Goal: Task Accomplishment & Management: Use online tool/utility

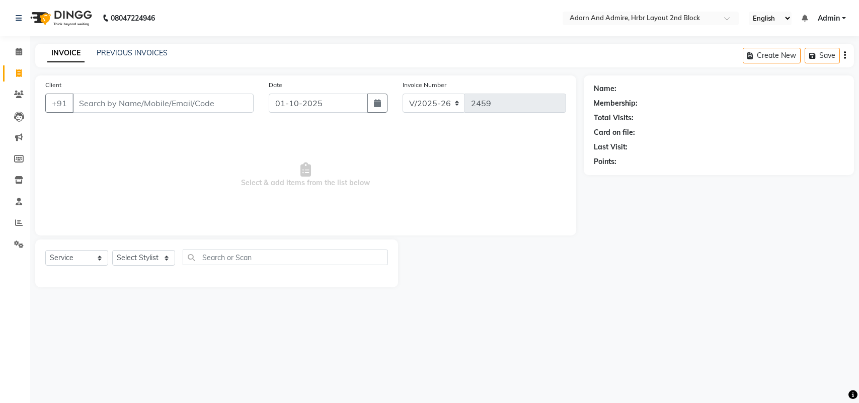
select select "7203"
select select "service"
click at [164, 255] on select "Select Stylist [PERSON_NAME] [PERSON_NAME] [PERSON_NAME] [PERSON_NAME] [PERSON_…" at bounding box center [143, 258] width 63 height 16
select select "61718"
click at [112, 250] on select "Select Stylist [PERSON_NAME] [PERSON_NAME] [PERSON_NAME] [PERSON_NAME] [PERSON_…" at bounding box center [143, 258] width 63 height 16
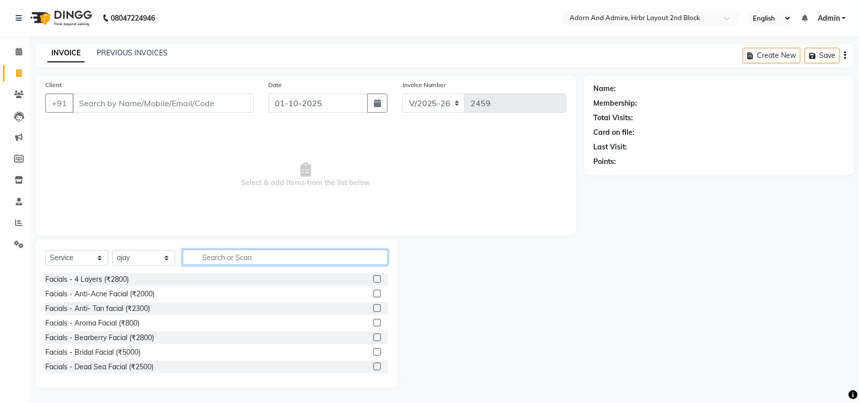
click at [234, 259] on input "text" at bounding box center [285, 258] width 205 height 16
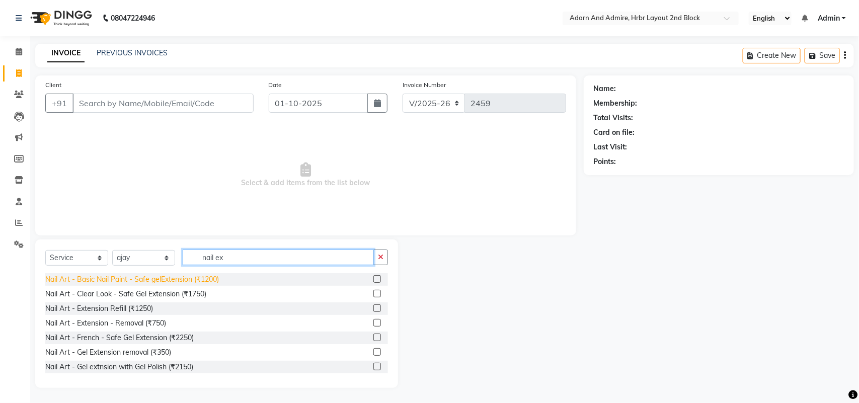
type input "nail ex"
click at [206, 280] on div "Nail Art - Basic Nail Paint - Safe gelExtension (₹1200)" at bounding box center [132, 279] width 174 height 11
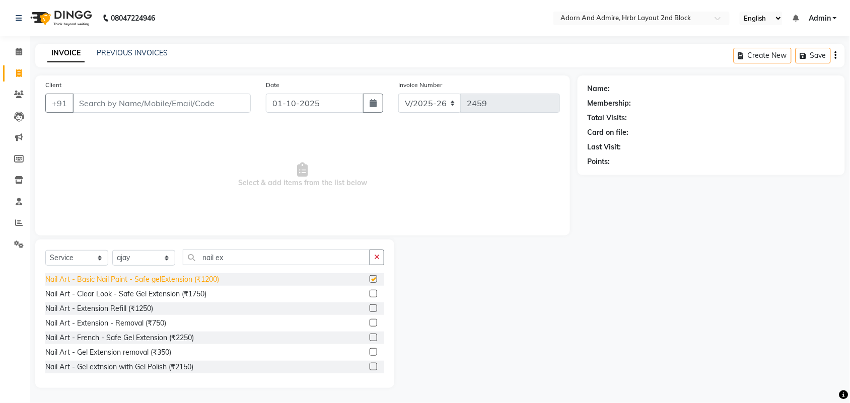
checkbox input "false"
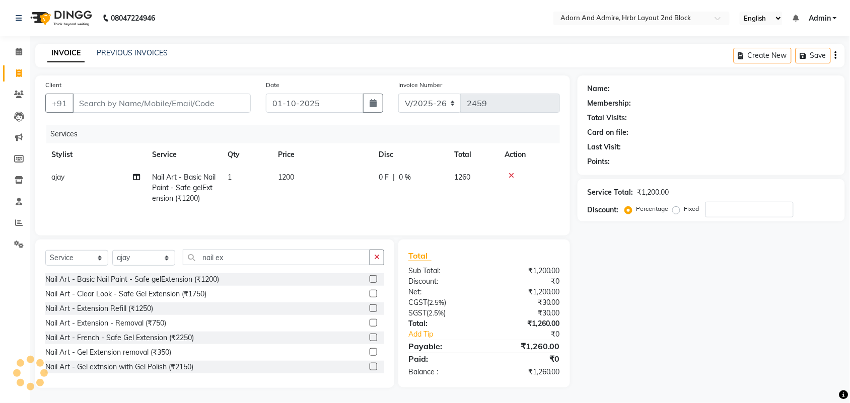
click at [301, 176] on td "1200" at bounding box center [322, 188] width 101 height 44
select select "61718"
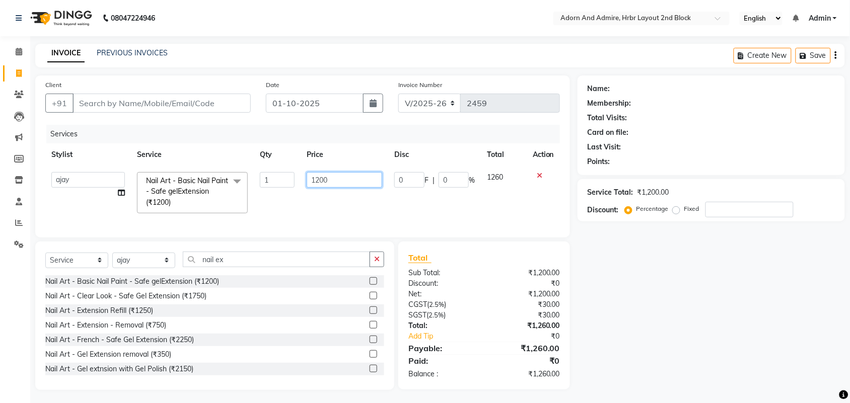
drag, startPoint x: 346, startPoint y: 184, endPoint x: 589, endPoint y: 252, distance: 251.9
click at [283, 187] on tr "[PERSON_NAME] ALEXX [PERSON_NAME] [PERSON_NAME] [PERSON_NAME] [PERSON_NAME] [PE…" at bounding box center [302, 192] width 514 height 53
type input "1700"
click at [571, 249] on div "Client +91 Date [DATE] Invoice Number V/2025 V/[PHONE_NUMBER] Services Stylist …" at bounding box center [303, 232] width 550 height 315
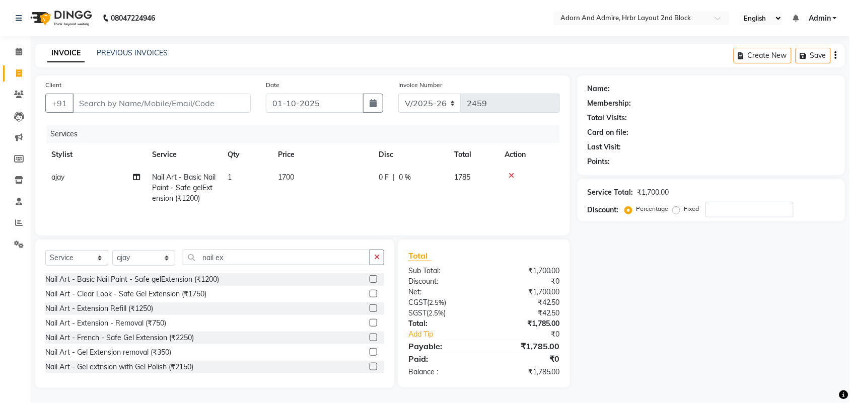
click at [346, 184] on td "1700" at bounding box center [322, 188] width 101 height 44
select select "61718"
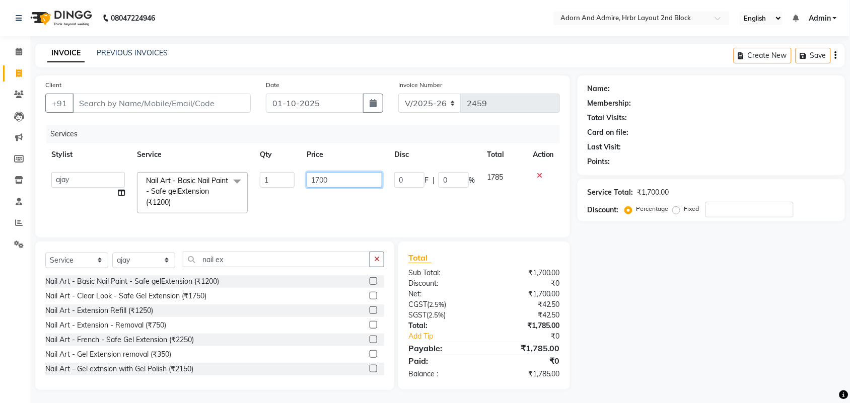
drag, startPoint x: 354, startPoint y: 180, endPoint x: 297, endPoint y: 180, distance: 56.4
click at [297, 180] on tr "[PERSON_NAME] ALEXX [PERSON_NAME] [PERSON_NAME] [PERSON_NAME] [PERSON_NAME] [PE…" at bounding box center [302, 192] width 514 height 53
type input "2000"
click at [753, 285] on div "Name: Membership: Total Visits: Card on file: Last Visit: Points: Service Total…" at bounding box center [714, 232] width 275 height 315
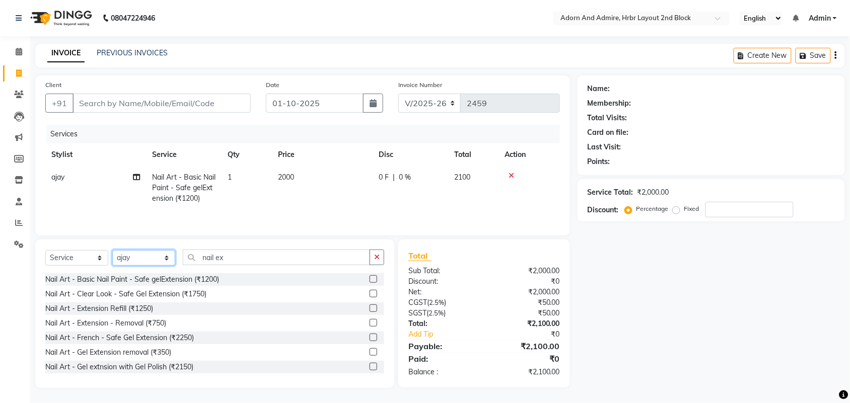
click at [139, 259] on select "Select Stylist [PERSON_NAME] [PERSON_NAME] [PERSON_NAME] [PERSON_NAME] [PERSON_…" at bounding box center [143, 258] width 63 height 16
select select "61721"
click at [112, 252] on select "Select Stylist [PERSON_NAME] [PERSON_NAME] [PERSON_NAME] [PERSON_NAME] [PERSON_…" at bounding box center [143, 258] width 63 height 16
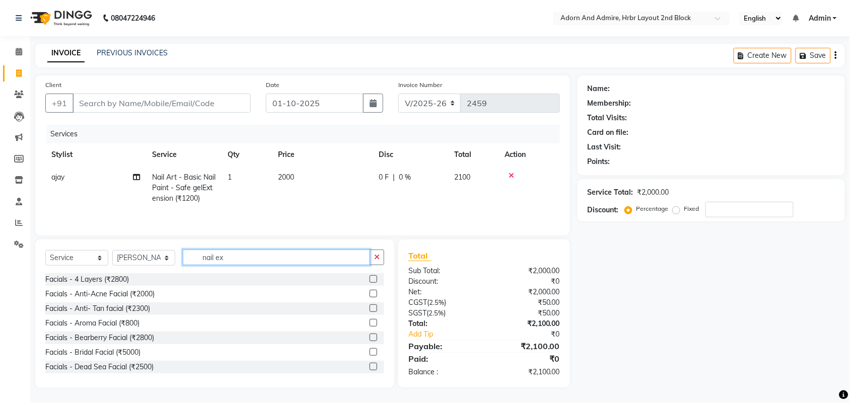
drag, startPoint x: 235, startPoint y: 258, endPoint x: 197, endPoint y: 253, distance: 38.5
click at [199, 259] on input "nail ex" at bounding box center [276, 258] width 187 height 16
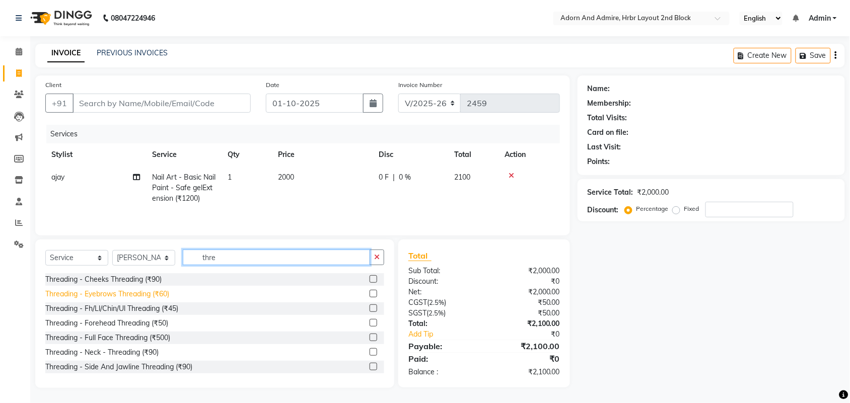
type input "thre"
click at [160, 294] on div "Threading - Eyebrows Threading (₹60)" at bounding box center [107, 294] width 124 height 11
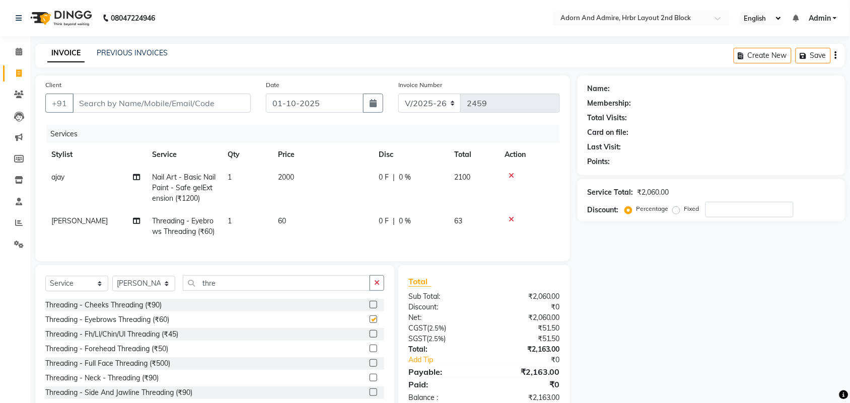
checkbox input "false"
click at [184, 107] on input "Client" at bounding box center [161, 103] width 178 height 19
type input "9"
type input "0"
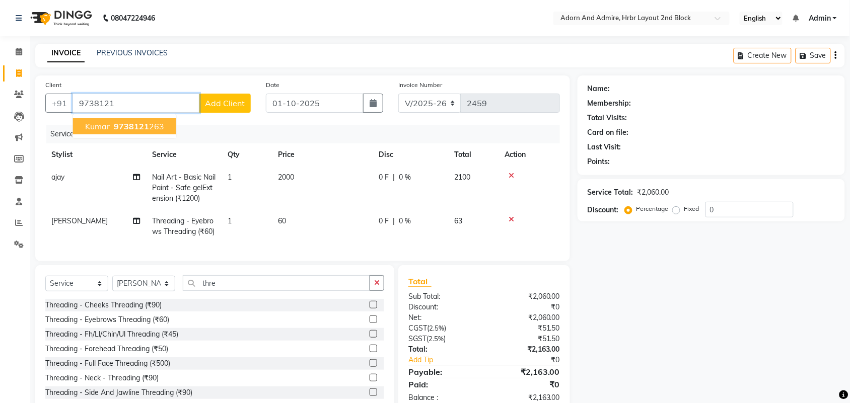
click at [152, 121] on ngb-highlight "9738121 263" at bounding box center [138, 126] width 52 height 10
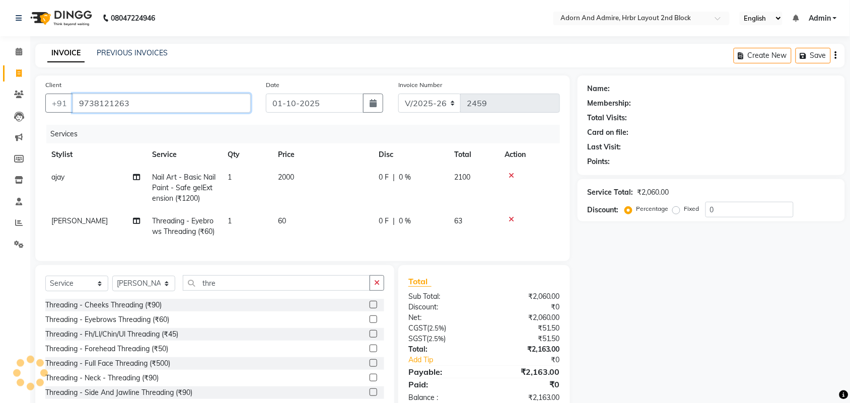
type input "9738121263"
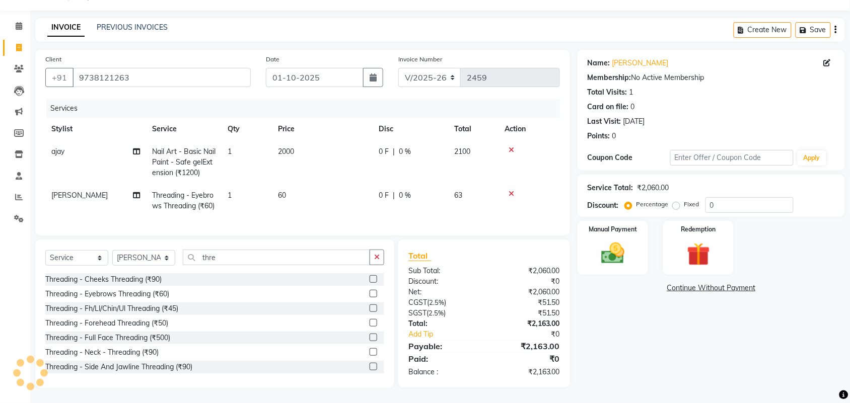
scroll to position [45, 0]
click at [611, 240] on img at bounding box center [612, 254] width 39 height 28
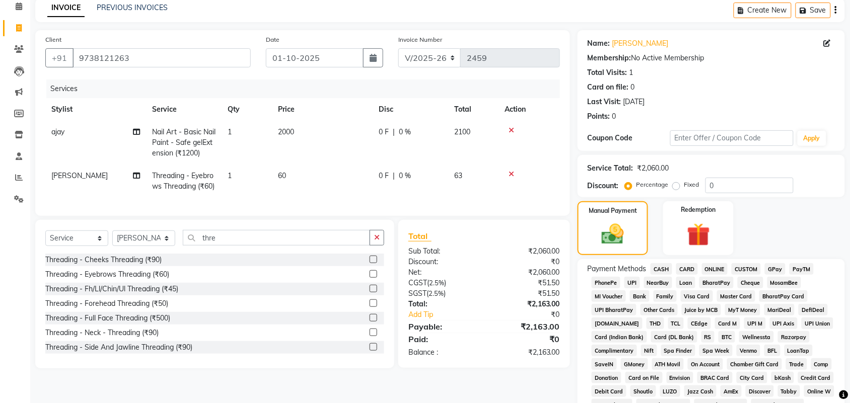
click at [783, 270] on span "GPay" at bounding box center [775, 269] width 21 height 12
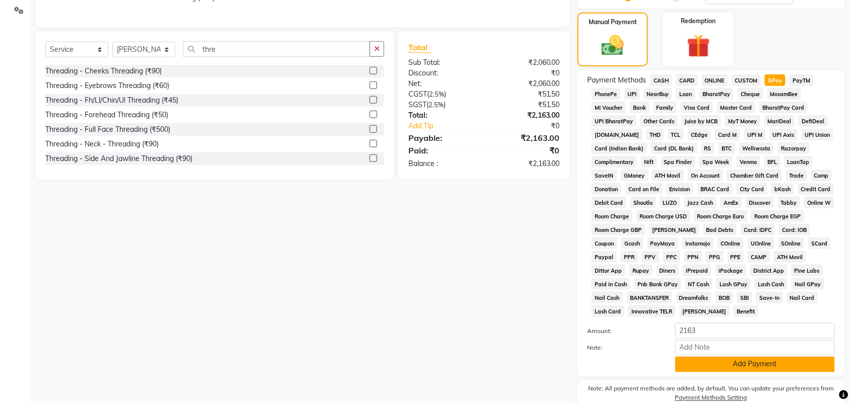
click at [751, 370] on button "Add Payment" at bounding box center [755, 365] width 160 height 16
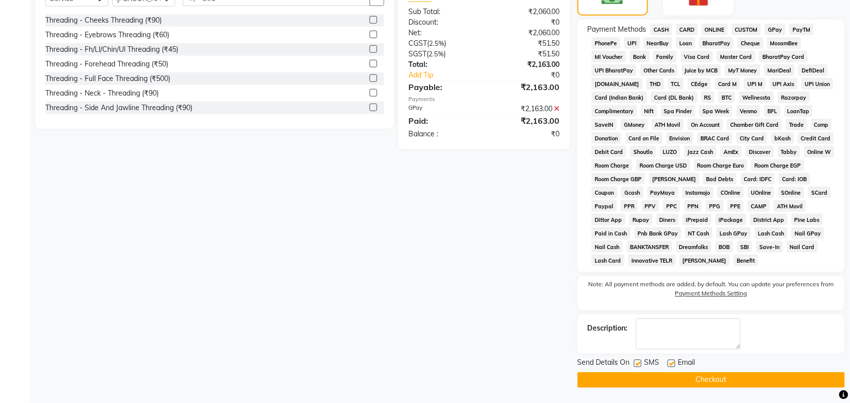
click at [744, 375] on button "Checkout" at bounding box center [710, 380] width 267 height 16
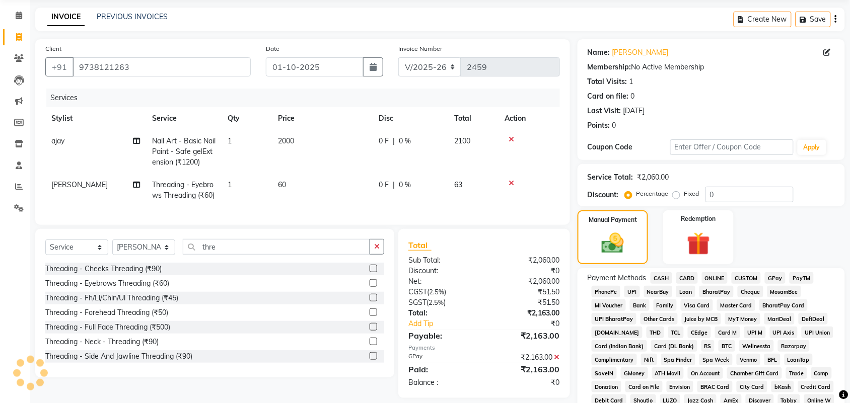
scroll to position [33, 0]
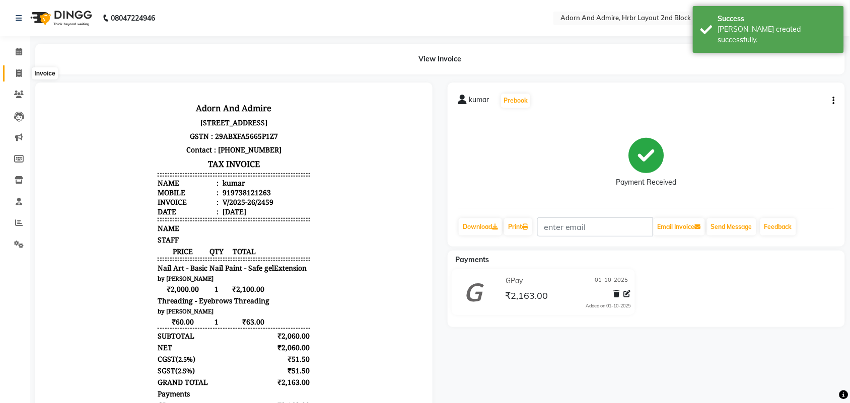
click at [23, 71] on span at bounding box center [19, 74] width 18 height 12
select select "service"
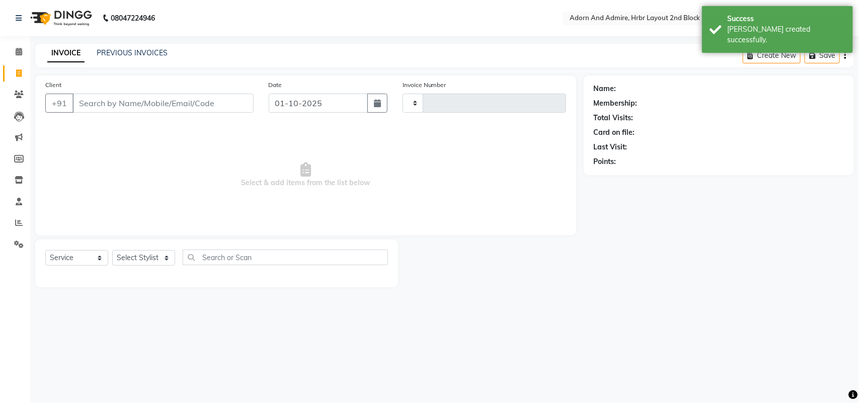
type input "2460"
select select "7203"
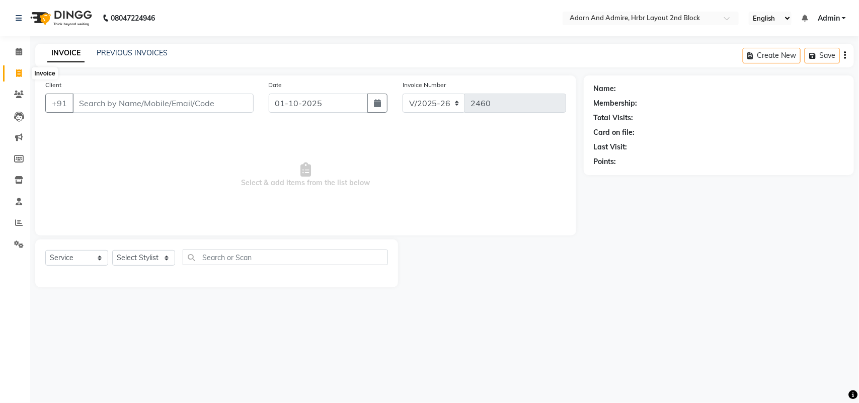
click at [6, 71] on link "Invoice" at bounding box center [15, 73] width 24 height 17
select select "service"
select select "7203"
type input "2460"
click at [129, 260] on select "Select Stylist" at bounding box center [143, 258] width 63 height 16
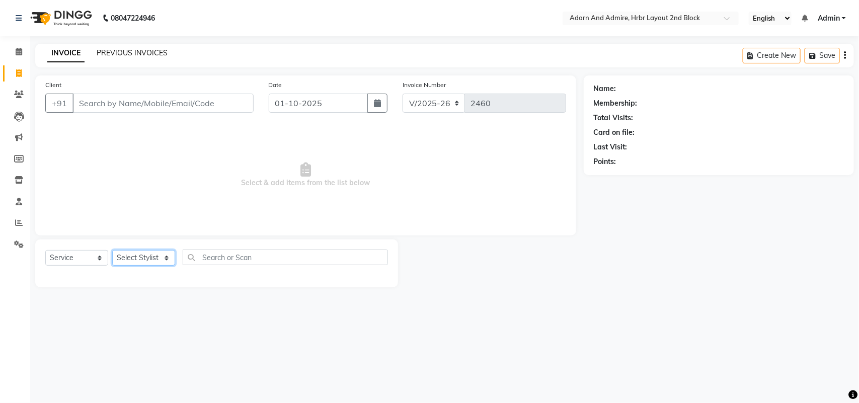
select select "61721"
click at [112, 250] on select "Select Stylist [PERSON_NAME] [PERSON_NAME] [PERSON_NAME] [PERSON_NAME] [PERSON_…" at bounding box center [143, 258] width 63 height 16
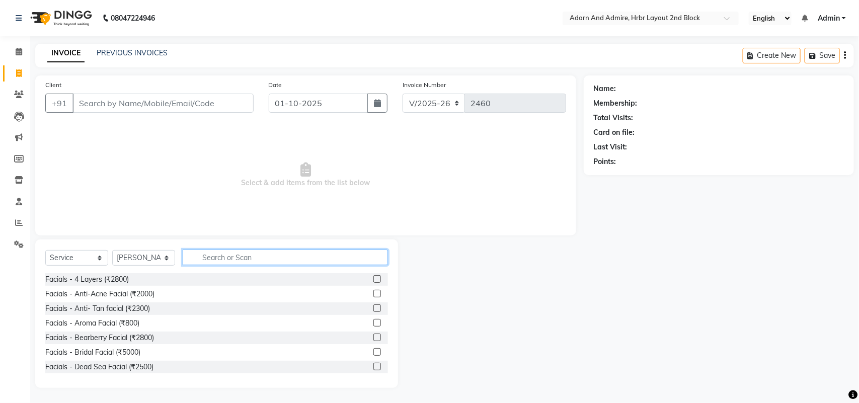
click at [235, 253] on input "text" at bounding box center [285, 258] width 205 height 16
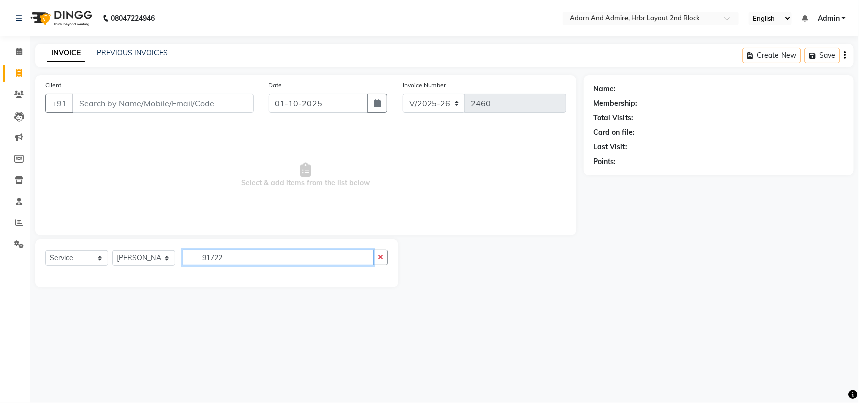
type input "91722"
drag, startPoint x: 174, startPoint y: 115, endPoint x: 175, endPoint y: 109, distance: 6.2
click at [175, 110] on div "Client +91" at bounding box center [149, 100] width 223 height 41
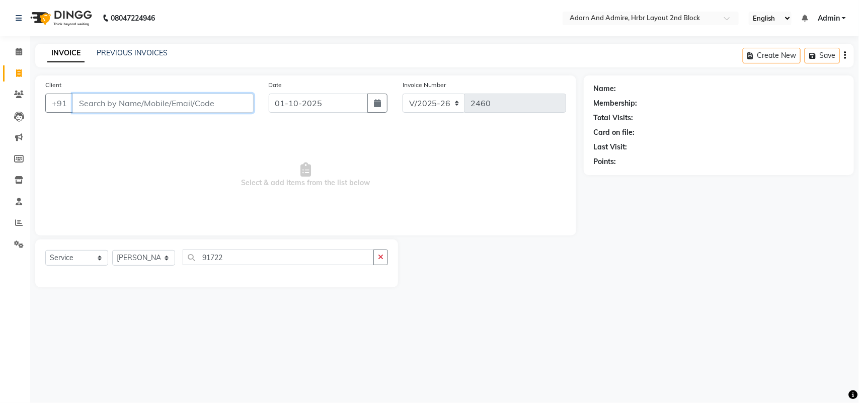
click at [177, 106] on input "Client" at bounding box center [162, 103] width 181 height 19
type input "911722567"
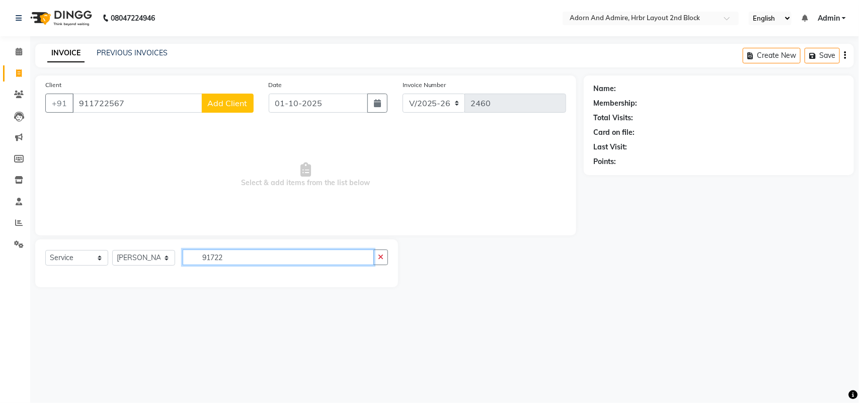
drag, startPoint x: 237, startPoint y: 252, endPoint x: 158, endPoint y: 265, distance: 80.2
click at [154, 263] on div "Select Service Product Membership Package Voucher Prepaid Gift Card Select Styl…" at bounding box center [216, 262] width 343 height 24
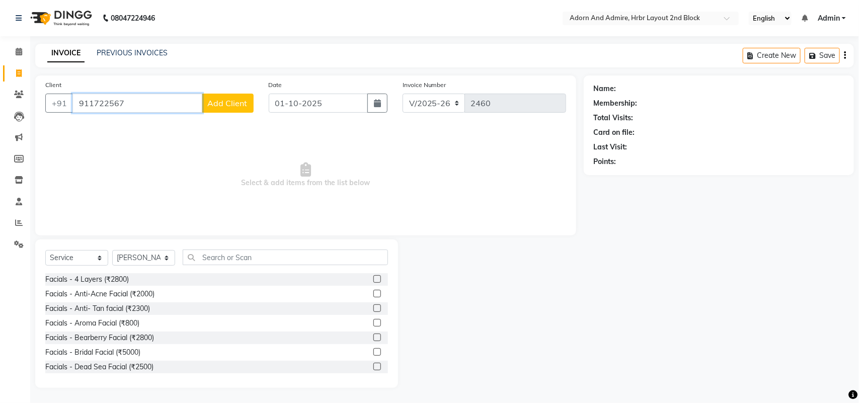
click at [164, 105] on input "911722567" at bounding box center [137, 103] width 130 height 19
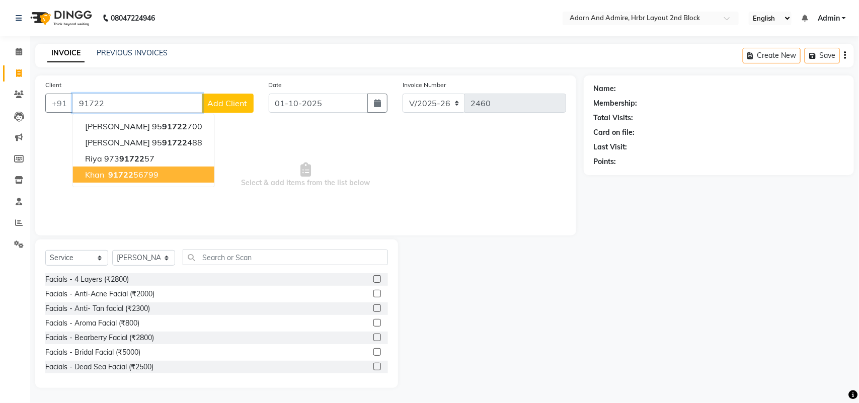
click at [147, 180] on button "khan 91722 56799" at bounding box center [143, 175] width 141 height 16
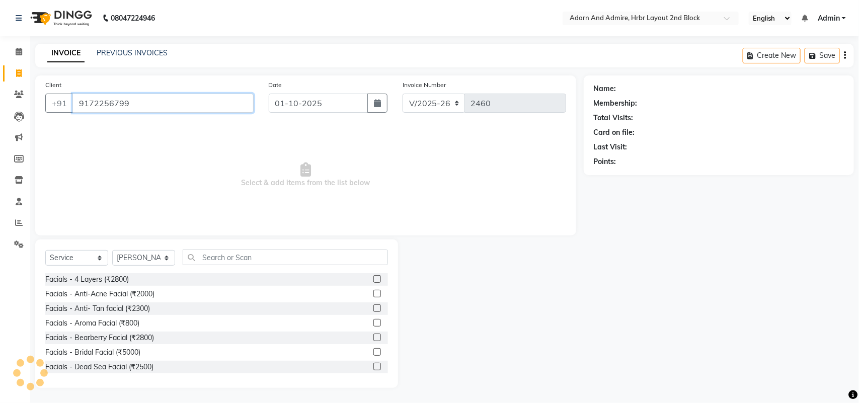
type input "9172256799"
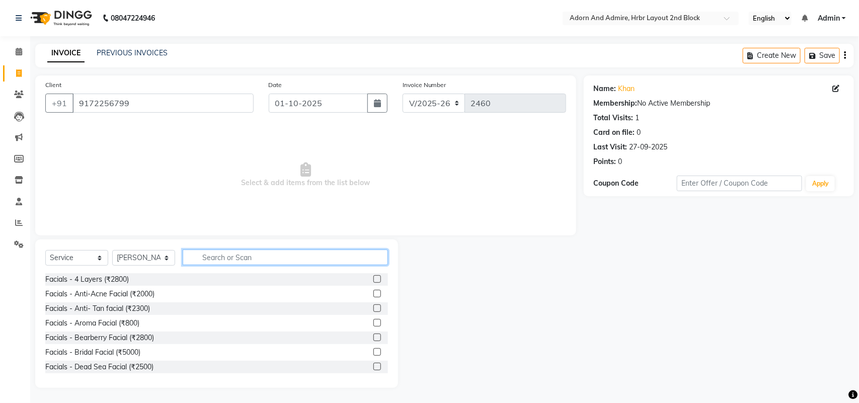
click at [224, 262] on input "text" at bounding box center [285, 258] width 205 height 16
type input "faci"
drag, startPoint x: 121, startPoint y: 352, endPoint x: 270, endPoint y: 219, distance: 200.0
click at [147, 328] on div "Facials - 4 Layers (₹2800) Facials - Anti-Acne Facial (₹2000) Facials - Anti- T…" at bounding box center [216, 323] width 343 height 101
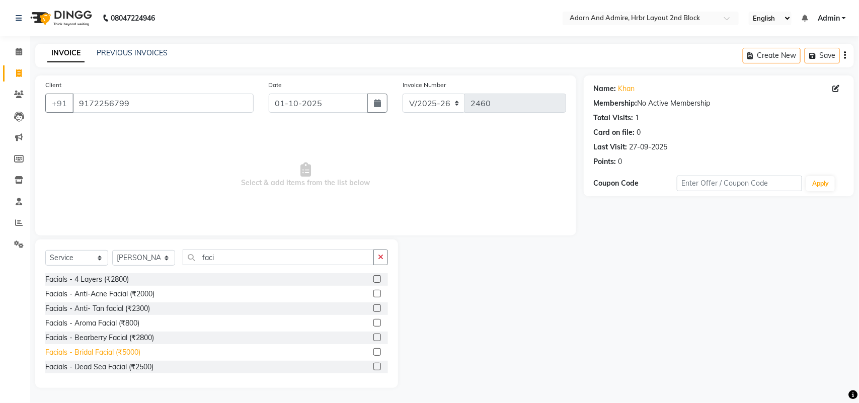
click at [121, 351] on div "Facials - Bridal Facial (₹5000)" at bounding box center [92, 352] width 95 height 11
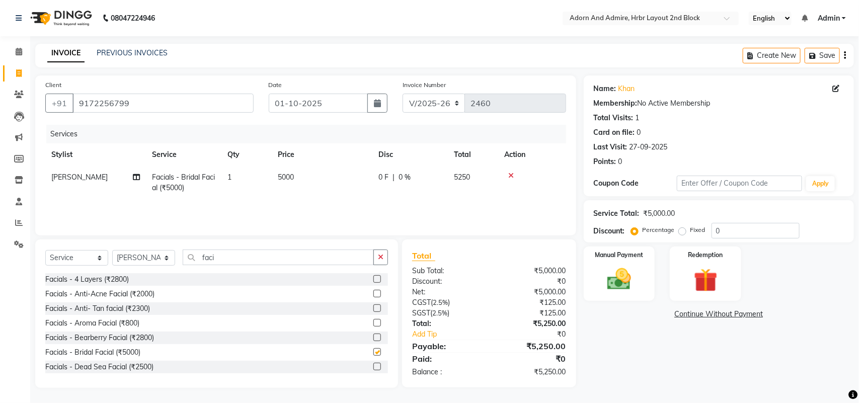
checkbox input "false"
click at [333, 182] on td "5000" at bounding box center [322, 182] width 101 height 33
select select "61721"
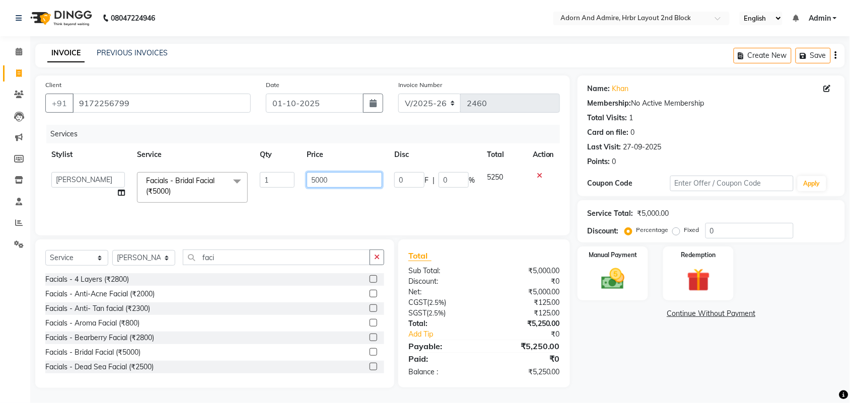
drag, startPoint x: 359, startPoint y: 175, endPoint x: 282, endPoint y: 178, distance: 77.1
click at [282, 178] on tr "[PERSON_NAME] ALEXX [PERSON_NAME] [PERSON_NAME] [PERSON_NAME] [PERSON_NAME] [PE…" at bounding box center [302, 187] width 514 height 43
type input "3250"
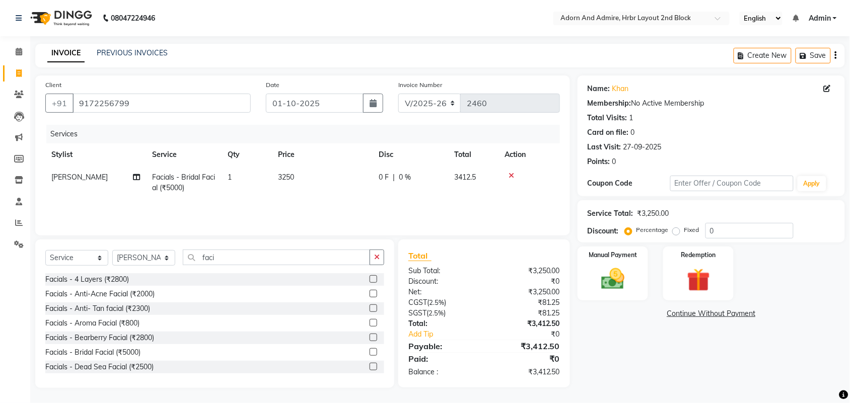
click at [684, 375] on div "Name: [PERSON_NAME] Membership: No Active Membership Total Visits: 1 Card on fi…" at bounding box center [714, 231] width 275 height 313
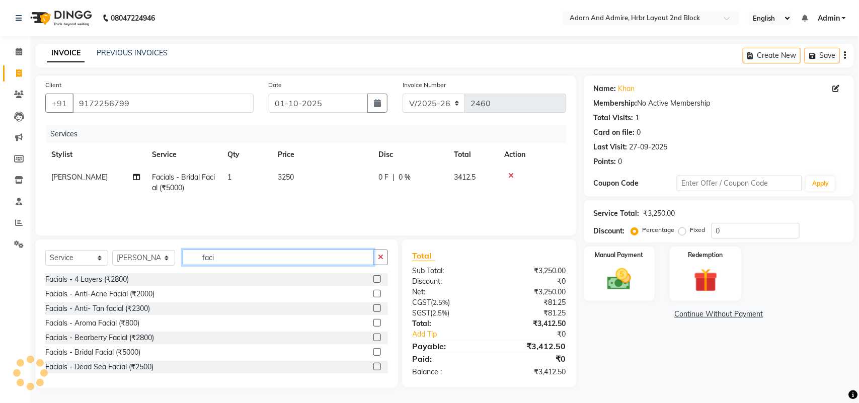
drag, startPoint x: 254, startPoint y: 257, endPoint x: 136, endPoint y: 268, distance: 118.3
click at [141, 267] on div "Select Service Product Membership Package Voucher Prepaid Gift Card Select Styl…" at bounding box center [216, 262] width 343 height 24
type input "waxin"
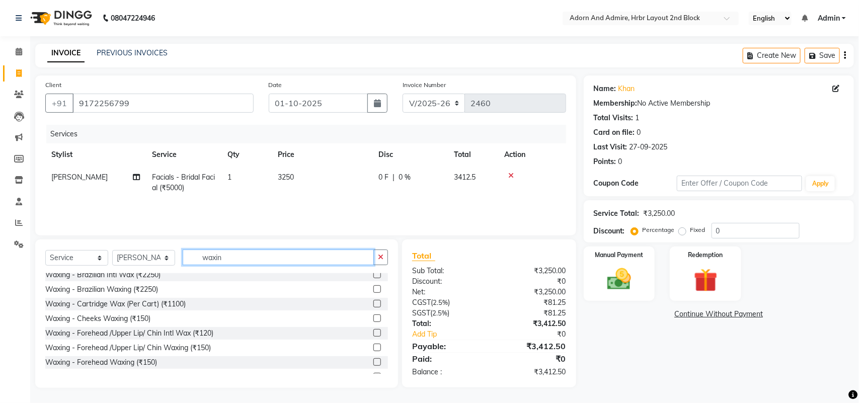
scroll to position [63, 0]
drag, startPoint x: 243, startPoint y: 253, endPoint x: 192, endPoint y: 257, distance: 50.5
click at [192, 257] on input "waxin" at bounding box center [278, 258] width 191 height 16
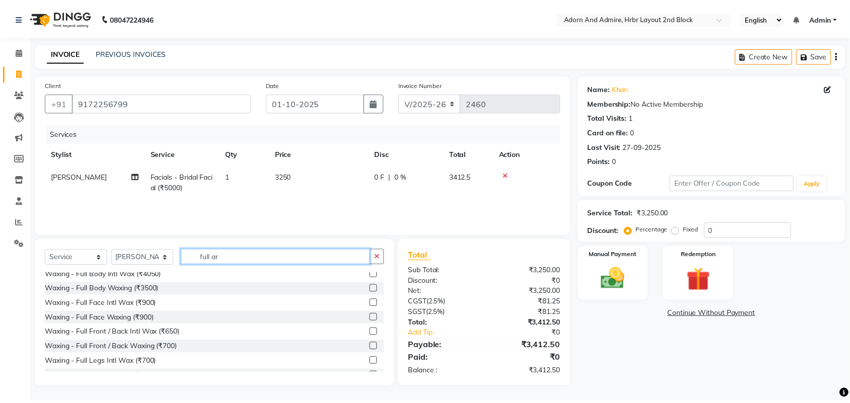
scroll to position [0, 0]
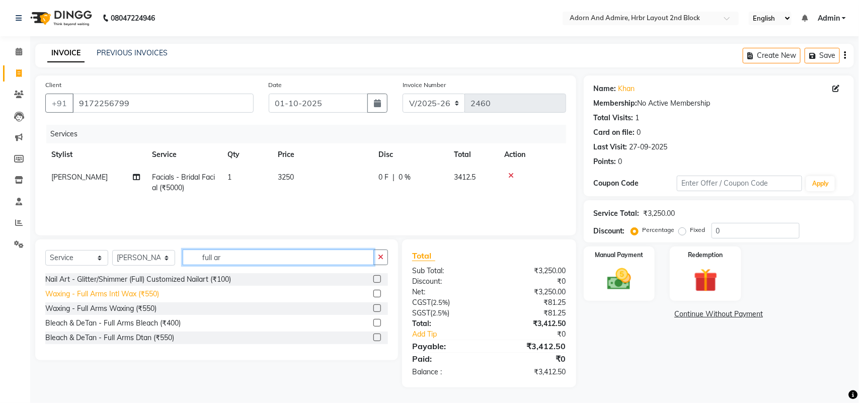
type input "full ar"
click at [127, 335] on div "Bleach & DeTan - Full Arms Dtan (₹550)" at bounding box center [109, 338] width 129 height 11
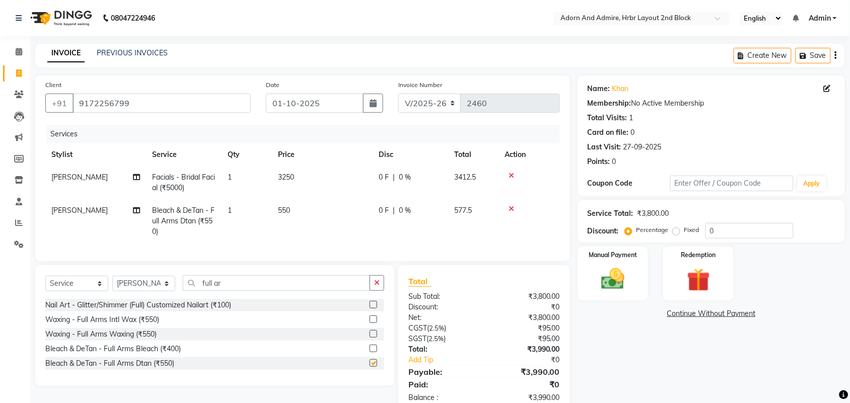
checkbox input "false"
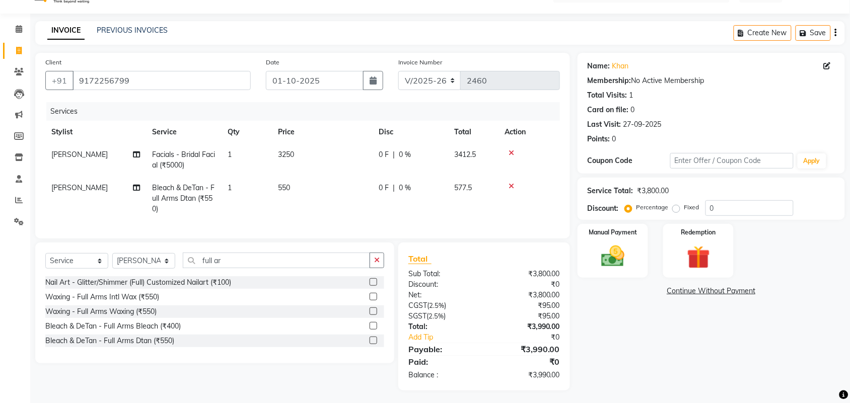
scroll to position [34, 0]
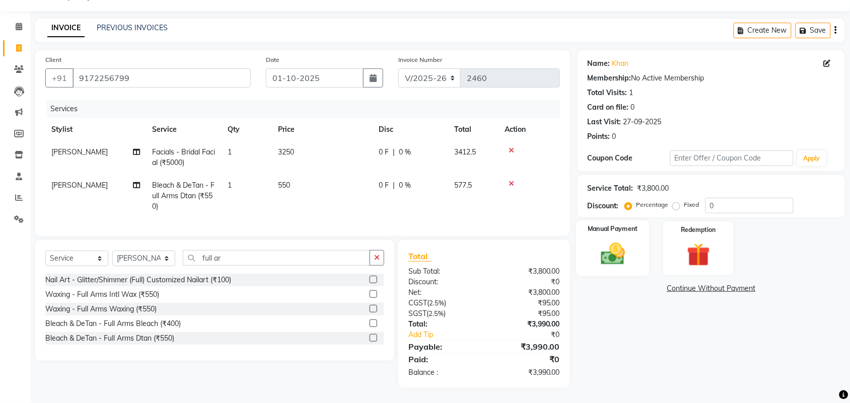
click at [604, 240] on img at bounding box center [612, 254] width 39 height 28
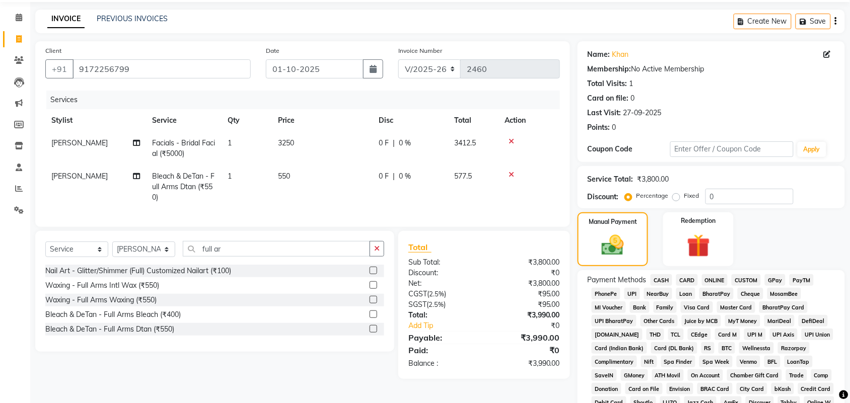
click at [691, 280] on span "CARD" at bounding box center [687, 280] width 22 height 12
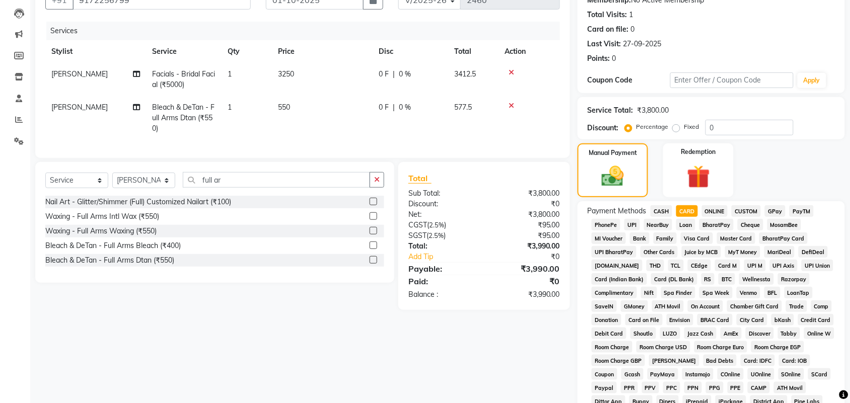
scroll to position [280, 0]
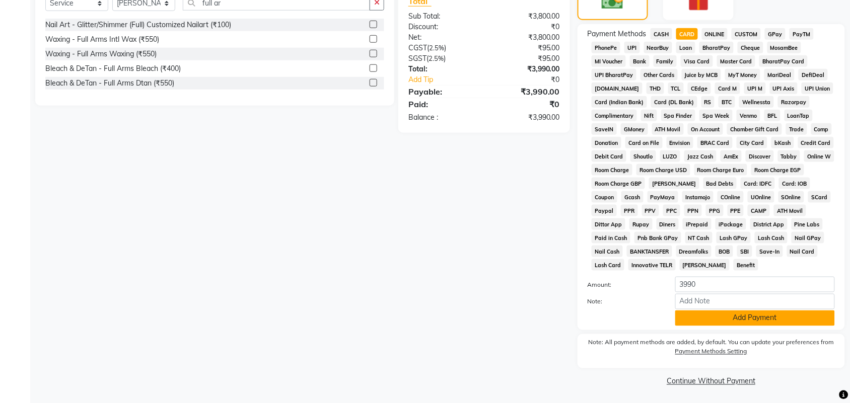
click at [713, 321] on button "Add Payment" at bounding box center [755, 319] width 160 height 16
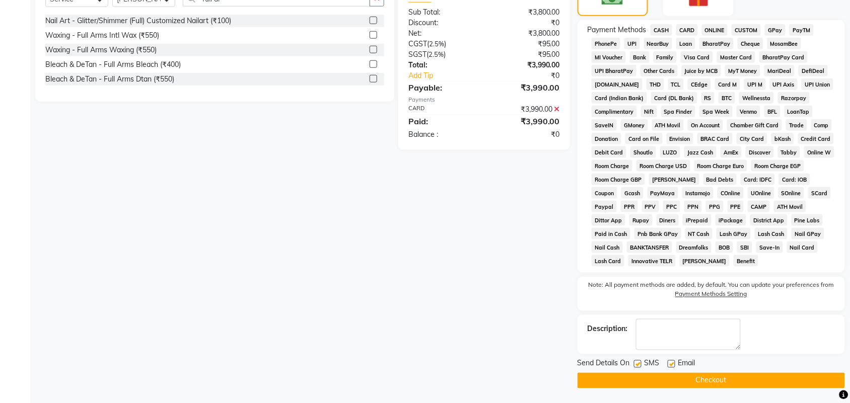
scroll to position [285, 0]
click at [721, 383] on button "Checkout" at bounding box center [710, 380] width 267 height 16
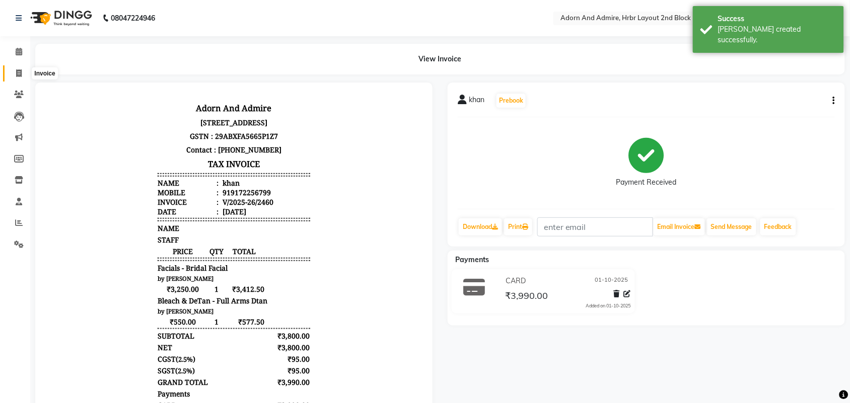
drag, startPoint x: 23, startPoint y: 71, endPoint x: 54, endPoint y: 68, distance: 31.4
click at [23, 71] on span at bounding box center [19, 74] width 18 height 12
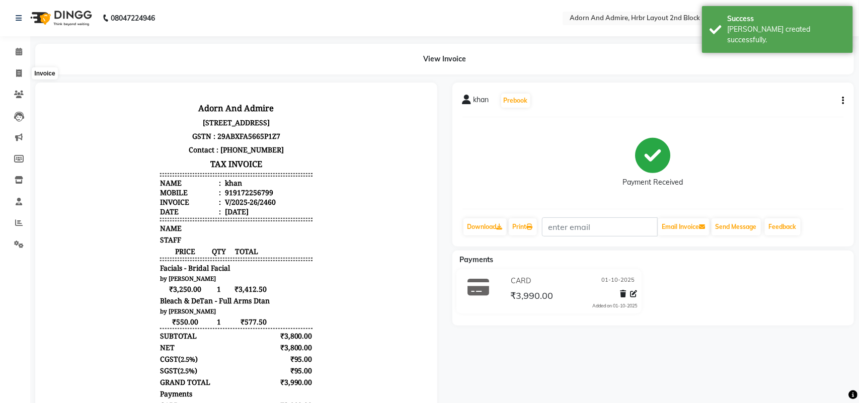
select select "7203"
select select "service"
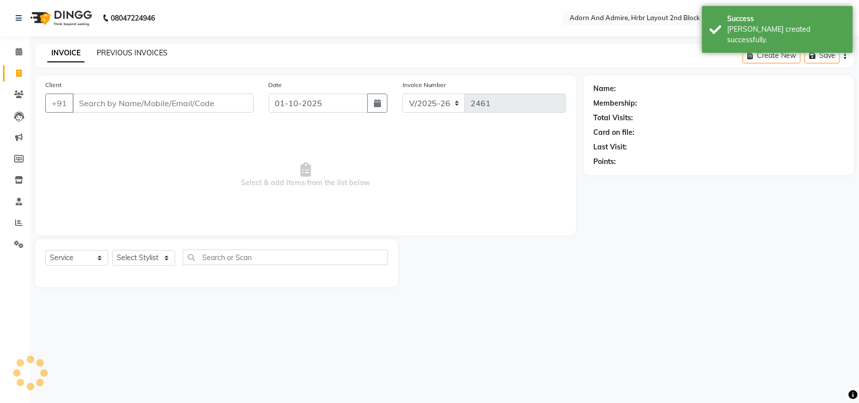
click at [119, 50] on link "PREVIOUS INVOICES" at bounding box center [132, 52] width 71 height 9
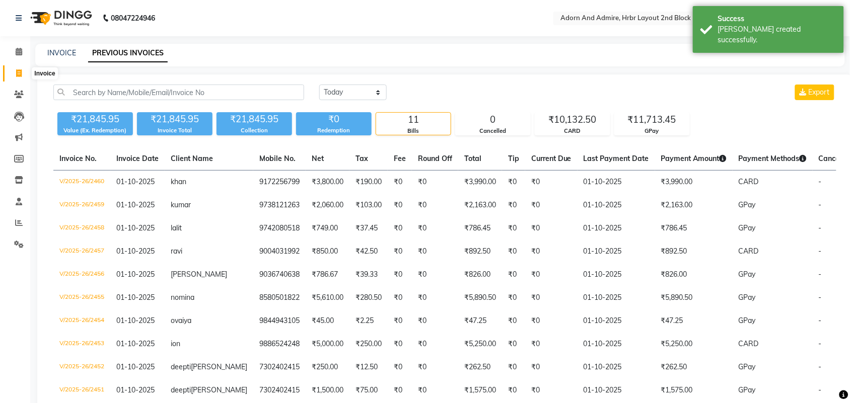
click at [22, 76] on span at bounding box center [19, 74] width 18 height 12
select select "7203"
select select "service"
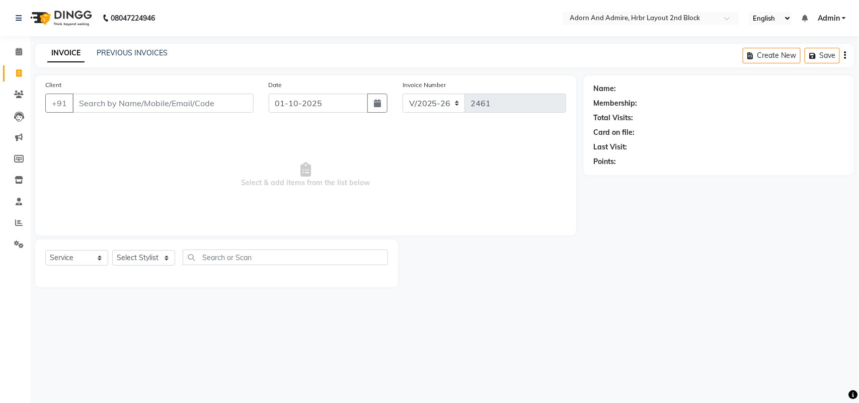
click at [151, 270] on div "Select Service Product Membership Package Voucher Prepaid Gift Card Select Styl…" at bounding box center [216, 262] width 343 height 24
click at [147, 260] on select "Select Stylist [PERSON_NAME] [PERSON_NAME] [PERSON_NAME] [PERSON_NAME] [PERSON_…" at bounding box center [143, 258] width 63 height 16
select select "61720"
click at [112, 250] on select "Select Stylist [PERSON_NAME] [PERSON_NAME] [PERSON_NAME] [PERSON_NAME] [PERSON_…" at bounding box center [143, 258] width 63 height 16
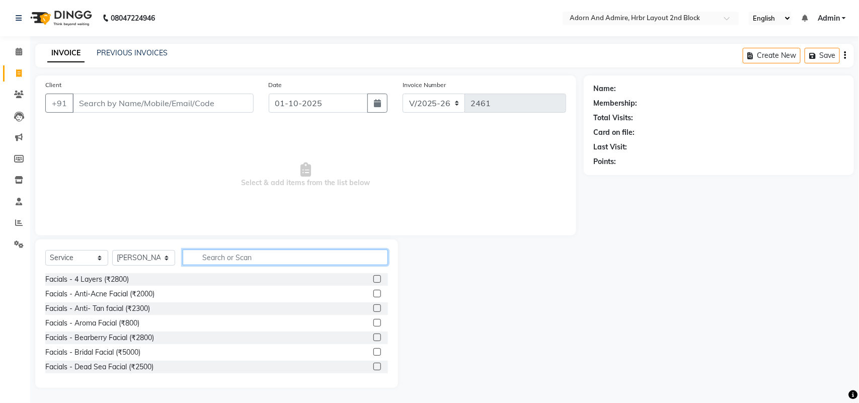
click at [246, 251] on input "text" at bounding box center [285, 258] width 205 height 16
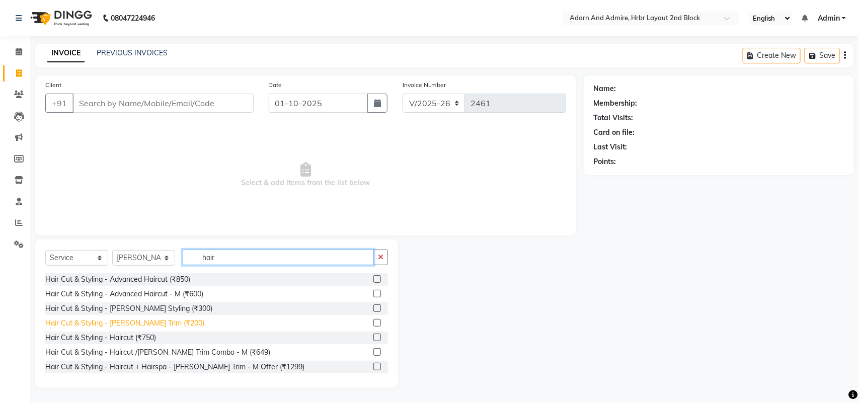
type input "hair"
click at [131, 318] on div "Hair Cut & Styling - [PERSON_NAME] Trim (₹200)" at bounding box center [124, 323] width 159 height 11
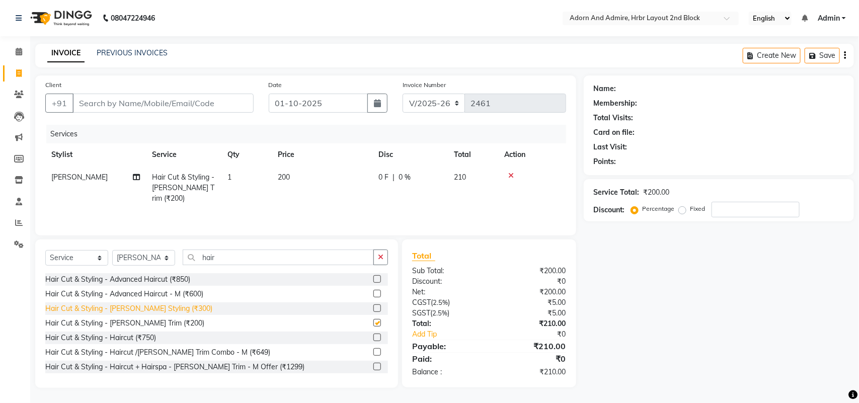
checkbox input "false"
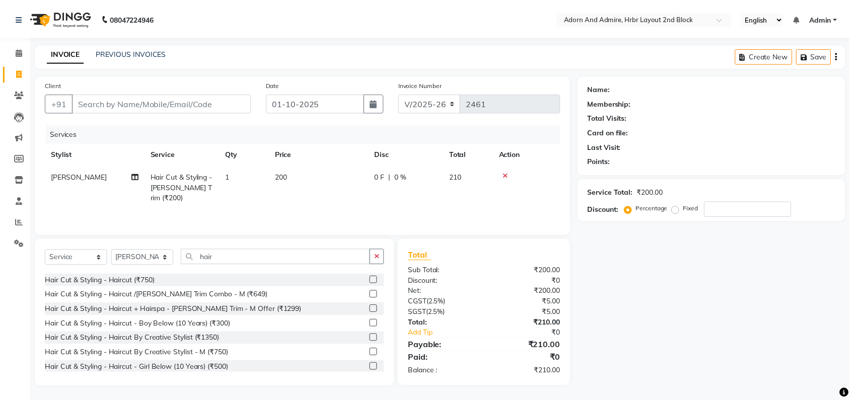
scroll to position [126, 0]
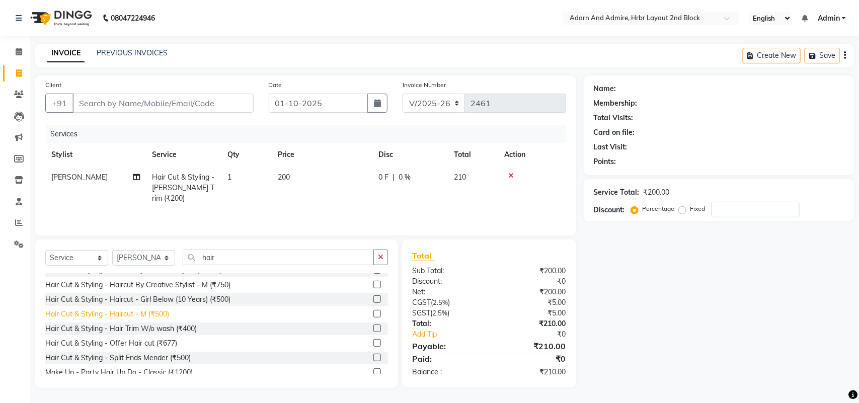
click at [163, 310] on div "Hair Cut & Styling - Haircut - M (₹500)" at bounding box center [107, 314] width 124 height 11
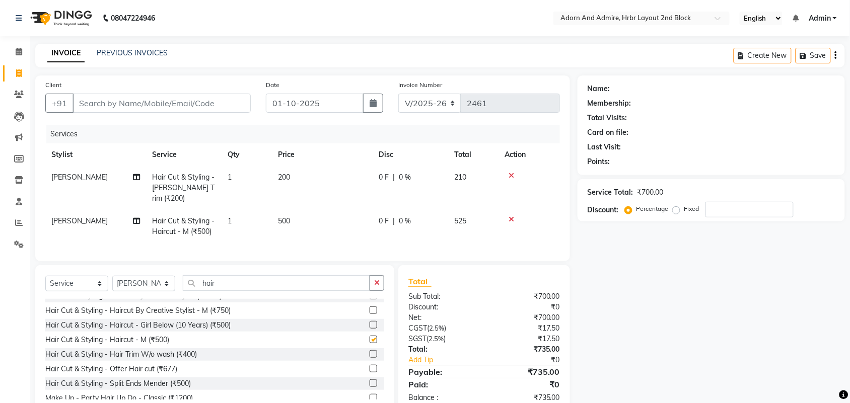
checkbox input "false"
click at [188, 96] on input "Client" at bounding box center [161, 103] width 178 height 19
type input "9"
type input "0"
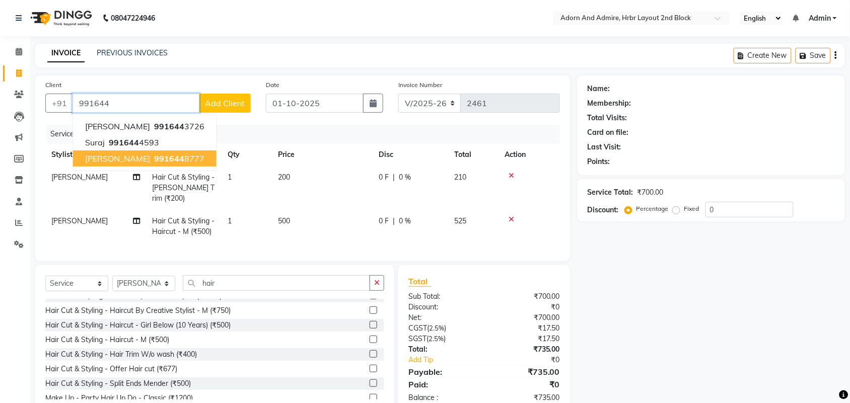
click at [152, 155] on ngb-highlight "991644 8777" at bounding box center [178, 159] width 52 height 10
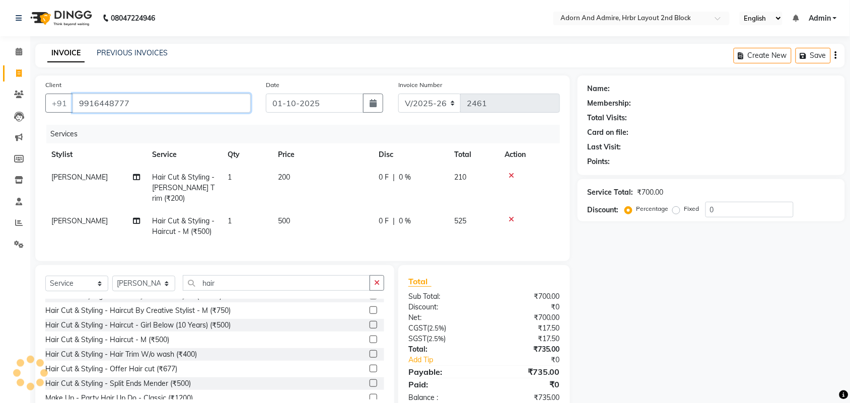
type input "9916448777"
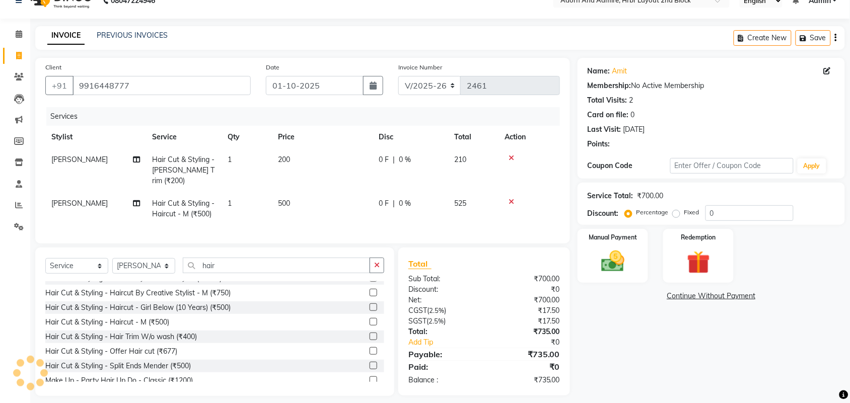
scroll to position [24, 0]
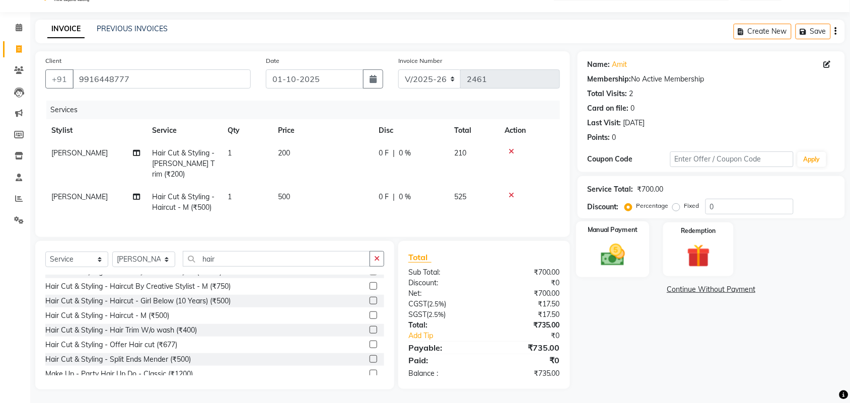
click at [624, 263] on img at bounding box center [612, 255] width 39 height 28
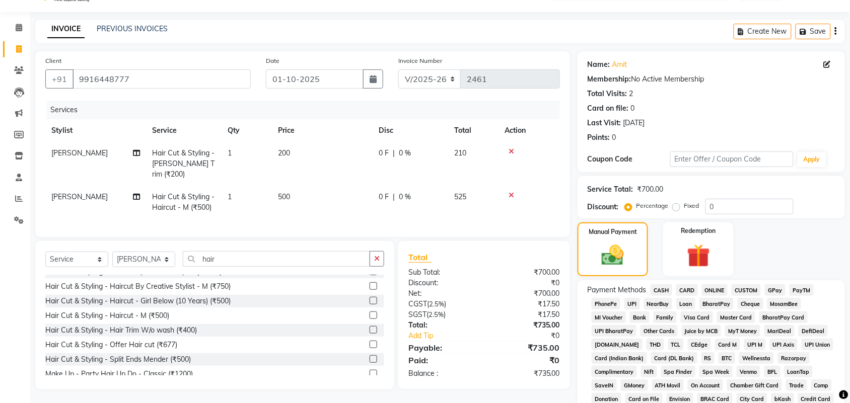
click at [767, 283] on div "Payment Methods CASH CARD ONLINE CUSTOM GPay PayTM PhonePe UPI NearBuy Loan Bha…" at bounding box center [710, 406] width 267 height 253
click at [768, 292] on span "GPay" at bounding box center [775, 290] width 21 height 12
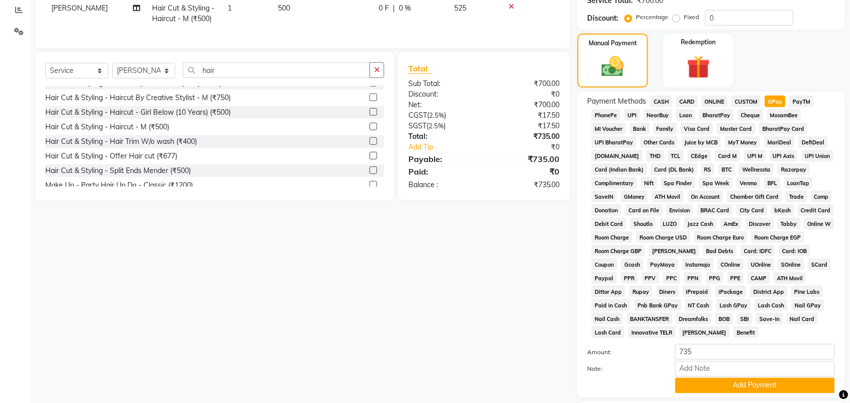
click at [745, 375] on div "Note:" at bounding box center [711, 369] width 262 height 17
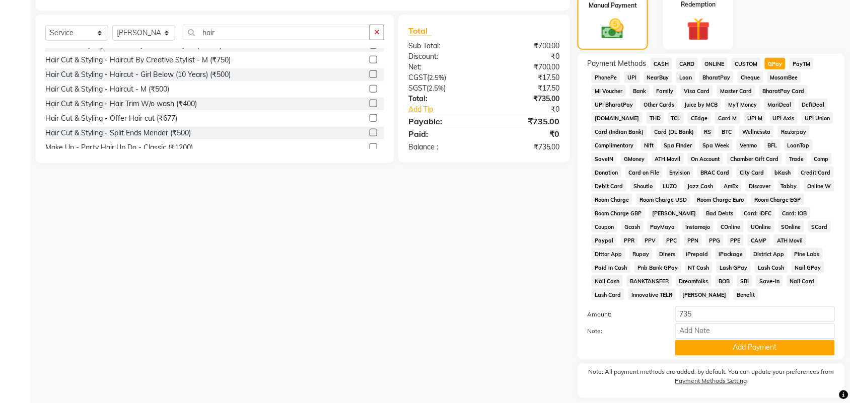
scroll to position [280, 0]
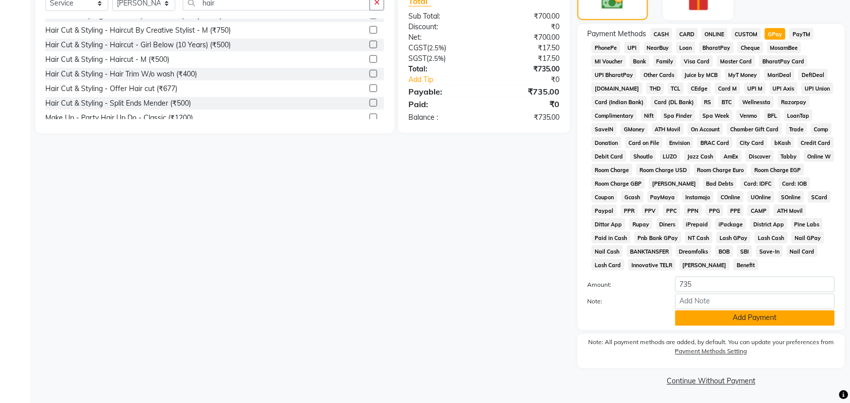
click at [764, 313] on button "Add Payment" at bounding box center [755, 319] width 160 height 16
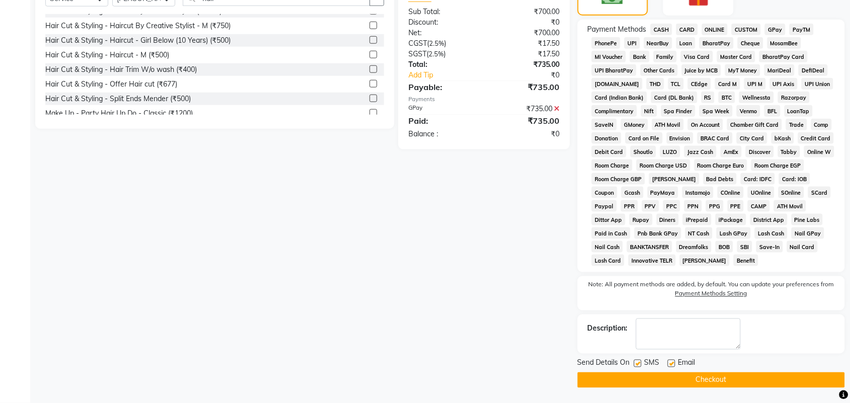
click at [748, 377] on button "Checkout" at bounding box center [710, 380] width 267 height 16
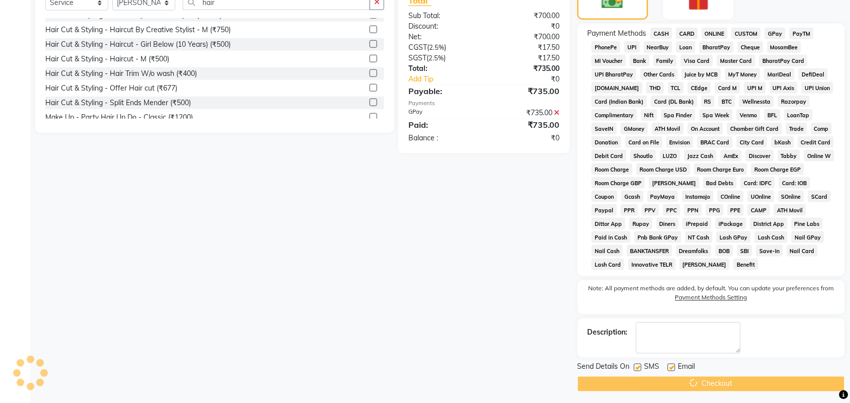
scroll to position [96, 0]
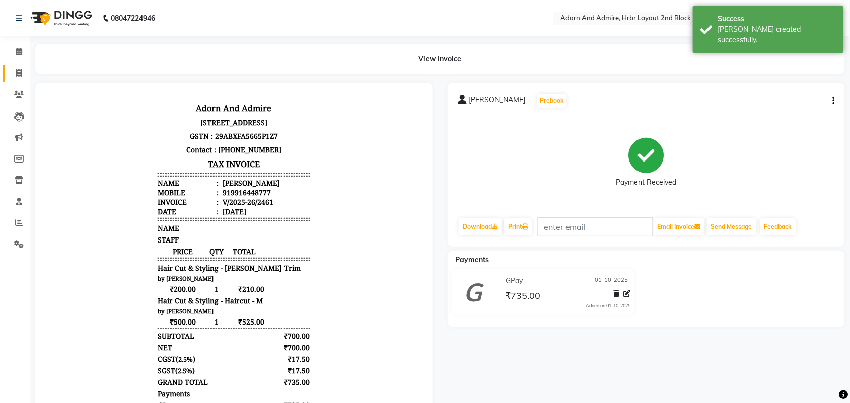
click at [28, 75] on li "Invoice" at bounding box center [15, 74] width 30 height 22
click at [24, 73] on span at bounding box center [19, 74] width 18 height 12
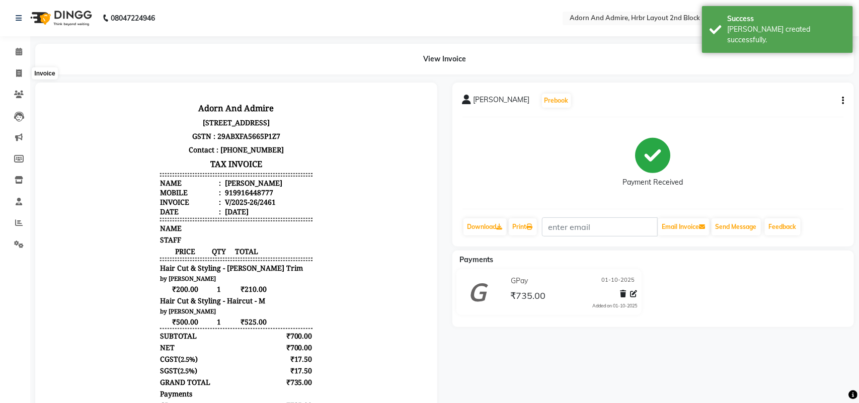
select select "7203"
select select "service"
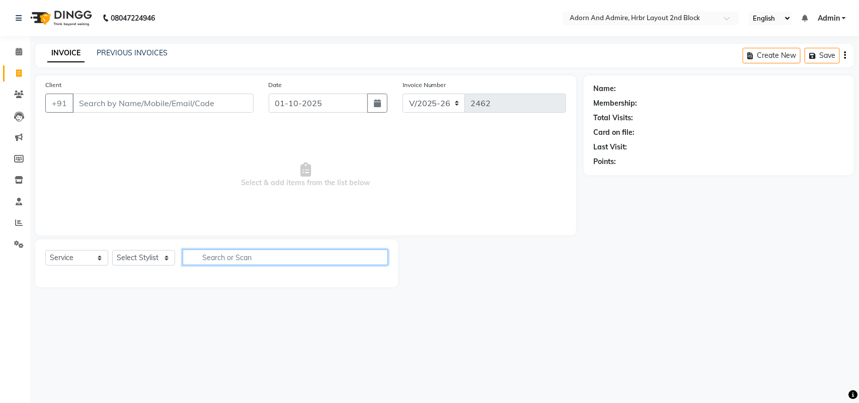
click at [227, 261] on input "text" at bounding box center [285, 258] width 205 height 16
type input "nail"
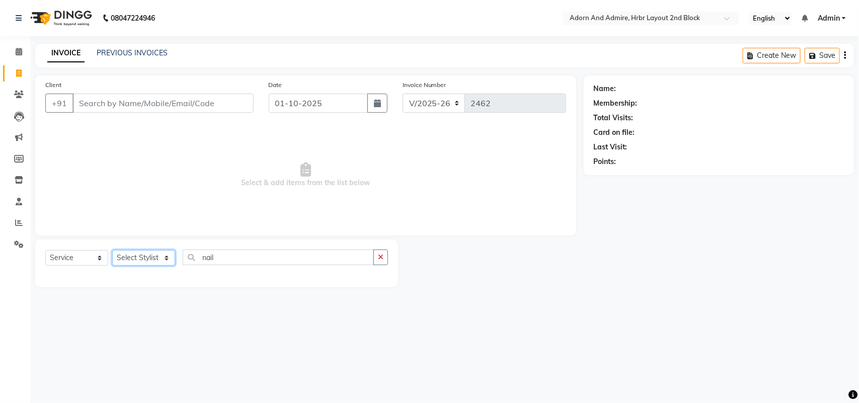
click at [165, 253] on select "Select Stylist [PERSON_NAME] [PERSON_NAME] [PERSON_NAME] [PERSON_NAME] [PERSON_…" at bounding box center [143, 258] width 63 height 16
select select "92337"
click at [112, 250] on select "Select Stylist [PERSON_NAME] [PERSON_NAME] [PERSON_NAME] [PERSON_NAME] [PERSON_…" at bounding box center [143, 258] width 63 height 16
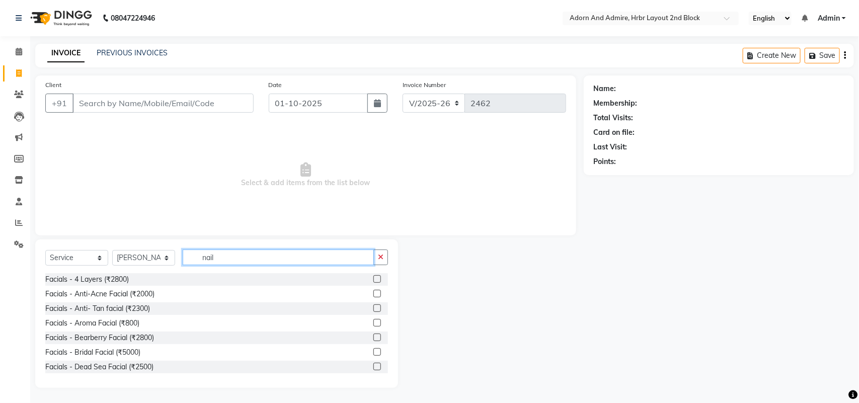
drag, startPoint x: 237, startPoint y: 260, endPoint x: 125, endPoint y: 260, distance: 112.2
click at [125, 260] on div "Select Service Product Membership Package Voucher Prepaid Gift Card Select Styl…" at bounding box center [216, 262] width 343 height 24
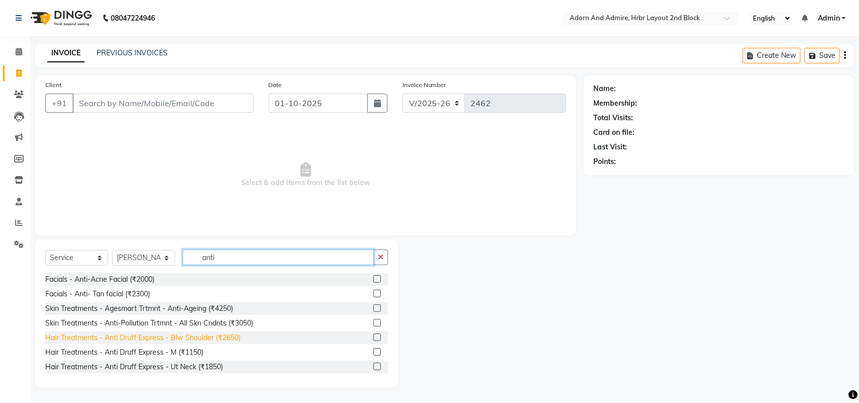
type input "anti"
click at [240, 338] on div "Hair Treatments - Anti Druff Express - Blw Shoulder (₹2650)" at bounding box center [142, 338] width 195 height 11
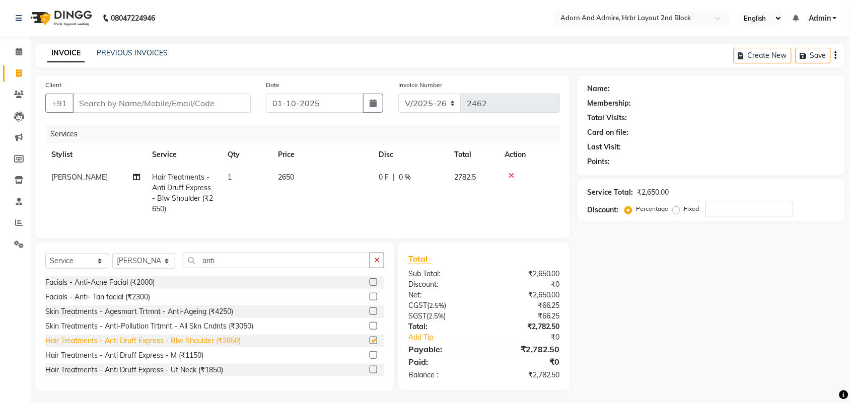
checkbox input "false"
click at [302, 179] on td "2650" at bounding box center [322, 193] width 101 height 54
select select "92337"
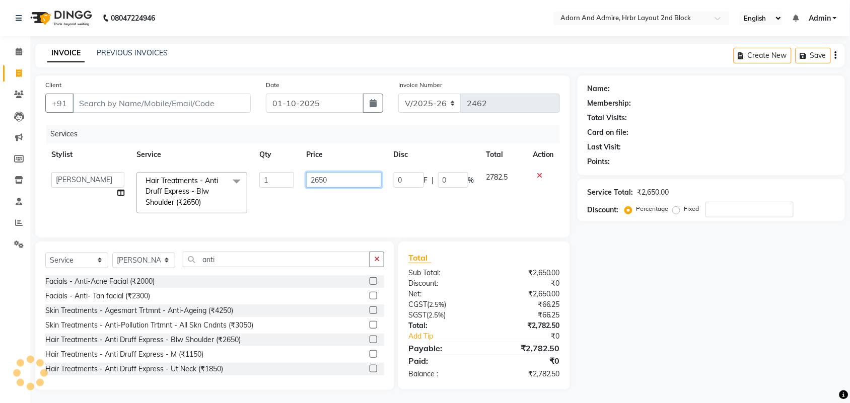
drag, startPoint x: 354, startPoint y: 180, endPoint x: 259, endPoint y: 191, distance: 95.3
click at [256, 190] on tr "[PERSON_NAME] ALEXX [PERSON_NAME] [PERSON_NAME] [PERSON_NAME] [PERSON_NAME] [PE…" at bounding box center [302, 192] width 514 height 53
type input "2500"
click at [697, 332] on div "Name: Membership: Total Visits: Card on file: Last Visit: Points: Service Total…" at bounding box center [714, 232] width 275 height 315
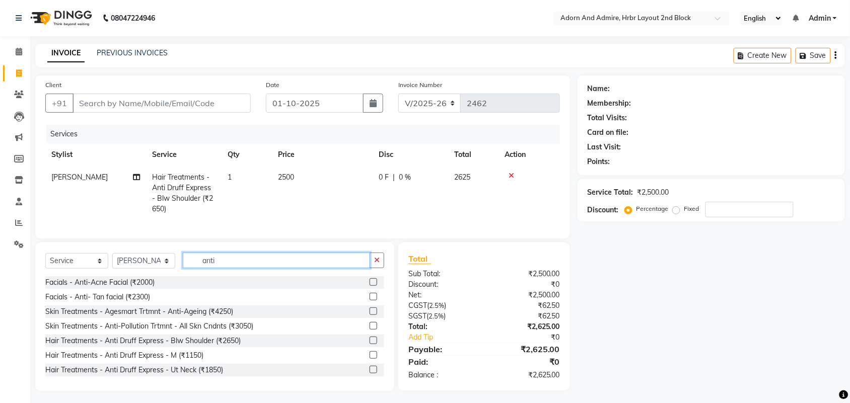
drag, startPoint x: 275, startPoint y: 271, endPoint x: 114, endPoint y: 275, distance: 160.6
click at [102, 271] on div "Select Service Product Membership Package Voucher Prepaid Gift Card Select Styl…" at bounding box center [214, 265] width 339 height 24
click at [251, 268] on input "anti" at bounding box center [276, 261] width 187 height 16
drag, startPoint x: 251, startPoint y: 274, endPoint x: 156, endPoint y: 278, distance: 94.7
click at [157, 276] on div "Select Service Product Membership Package Voucher Prepaid Gift Card Select Styl…" at bounding box center [214, 265] width 339 height 24
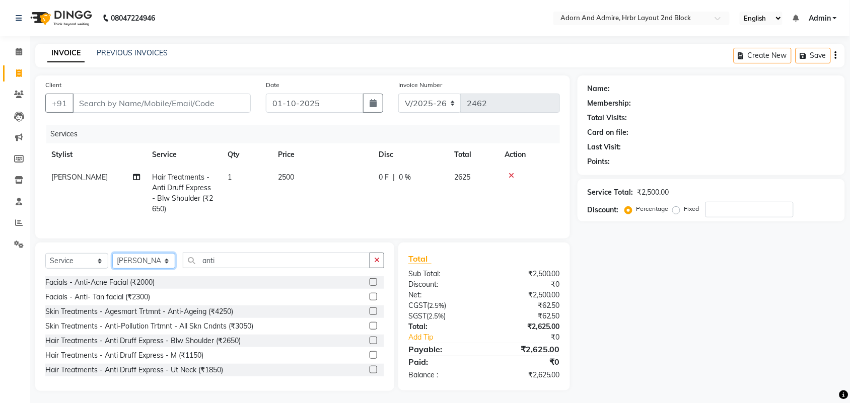
click at [159, 269] on select "Select Stylist [PERSON_NAME] [PERSON_NAME] [PERSON_NAME] [PERSON_NAME] [PERSON_…" at bounding box center [143, 261] width 63 height 16
select select "61576"
click at [112, 262] on select "Select Stylist [PERSON_NAME] [PERSON_NAME] [PERSON_NAME] [PERSON_NAME] [PERSON_…" at bounding box center [143, 261] width 63 height 16
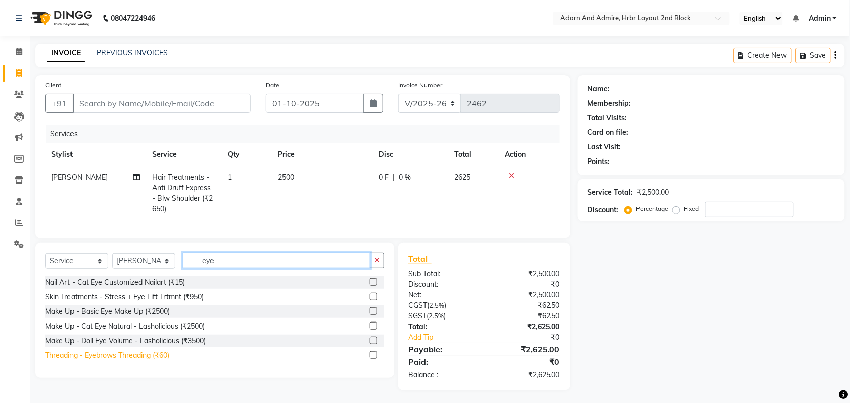
type input "eye"
drag, startPoint x: 164, startPoint y: 366, endPoint x: 210, endPoint y: 350, distance: 49.7
click at [163, 361] on div "Threading - Eyebrows Threading (₹60)" at bounding box center [107, 355] width 124 height 11
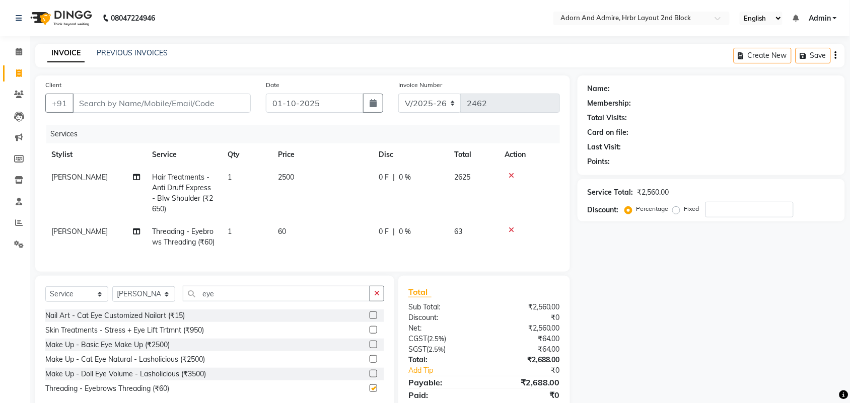
checkbox input "false"
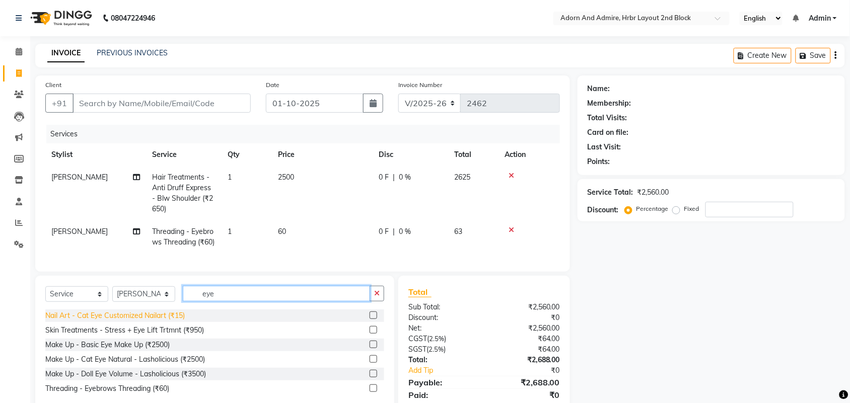
drag, startPoint x: 248, startPoint y: 321, endPoint x: 147, endPoint y: 332, distance: 101.3
click at [148, 331] on div "Select Service Product Membership Package Voucher Prepaid Gift Card Select Styl…" at bounding box center [214, 343] width 359 height 135
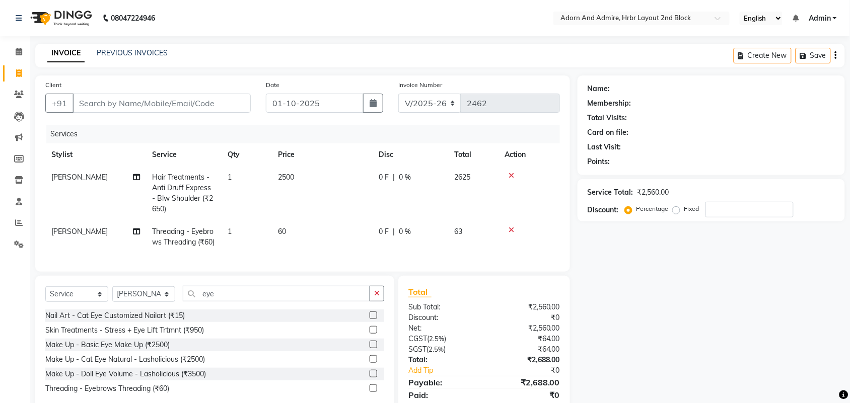
click at [93, 187] on td "[PERSON_NAME]" at bounding box center [95, 193] width 101 height 54
select select "92337"
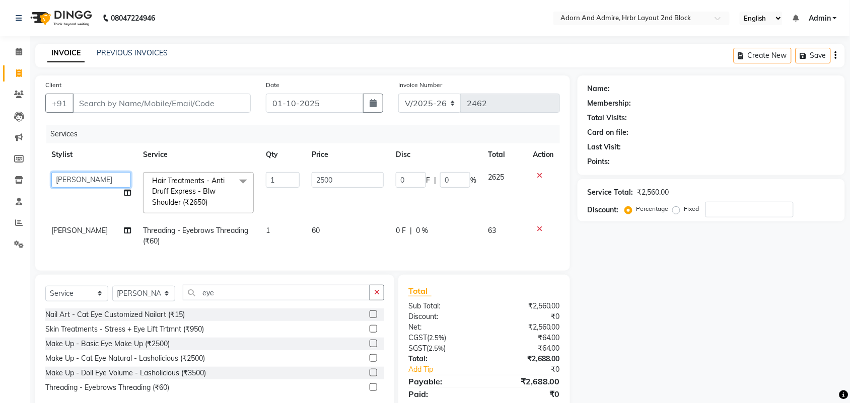
click at [79, 184] on select "[PERSON_NAME] [PERSON_NAME] [PERSON_NAME] [PERSON_NAME] [PERSON_NAME] [PERSON_N…" at bounding box center [91, 180] width 80 height 16
select select "61580"
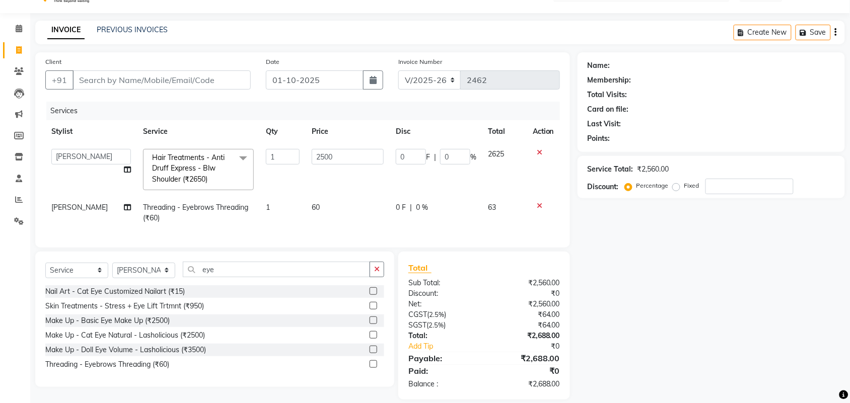
scroll to position [44, 0]
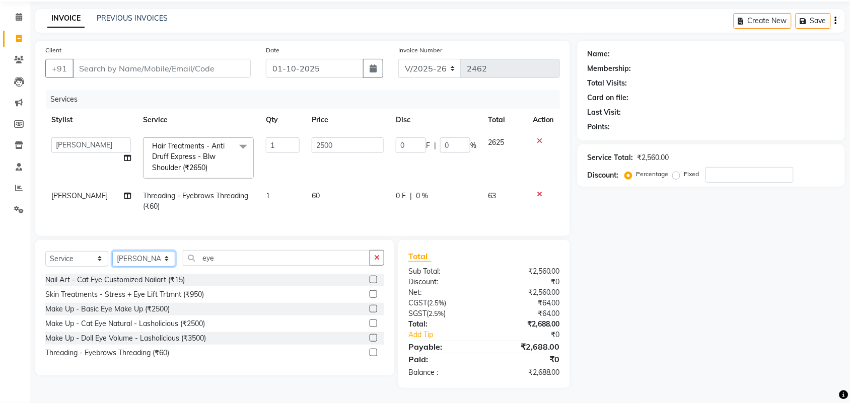
click at [173, 259] on select "Select Stylist [PERSON_NAME] [PERSON_NAME] [PERSON_NAME] [PERSON_NAME] [PERSON_…" at bounding box center [143, 259] width 63 height 16
click at [112, 251] on select "Select Stylist [PERSON_NAME] [PERSON_NAME] [PERSON_NAME] [PERSON_NAME] [PERSON_…" at bounding box center [143, 259] width 63 height 16
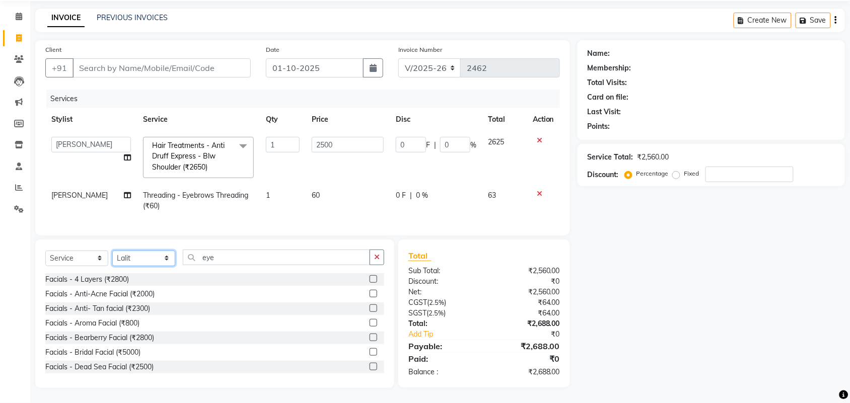
click at [136, 260] on select "Select Stylist [PERSON_NAME] [PERSON_NAME] [PERSON_NAME] [PERSON_NAME] [PERSON_…" at bounding box center [143, 259] width 63 height 16
select select "61580"
click at [112, 251] on select "Select Stylist [PERSON_NAME] [PERSON_NAME] [PERSON_NAME] [PERSON_NAME] [PERSON_…" at bounding box center [143, 259] width 63 height 16
drag, startPoint x: 199, startPoint y: 260, endPoint x: 177, endPoint y: 259, distance: 22.2
click at [177, 259] on div "Select Service Product Membership Package Voucher Prepaid Gift Card Select Styl…" at bounding box center [214, 262] width 339 height 24
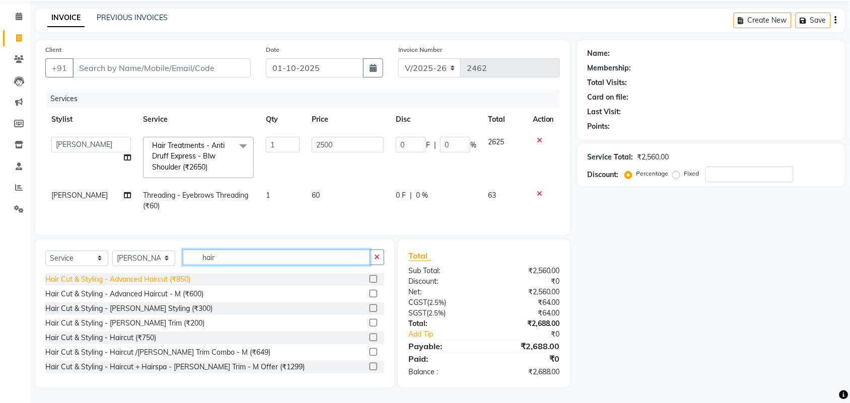
type input "hair"
click at [154, 284] on div "Hair Cut & Styling - Advanced Haircut (₹850)" at bounding box center [117, 279] width 145 height 11
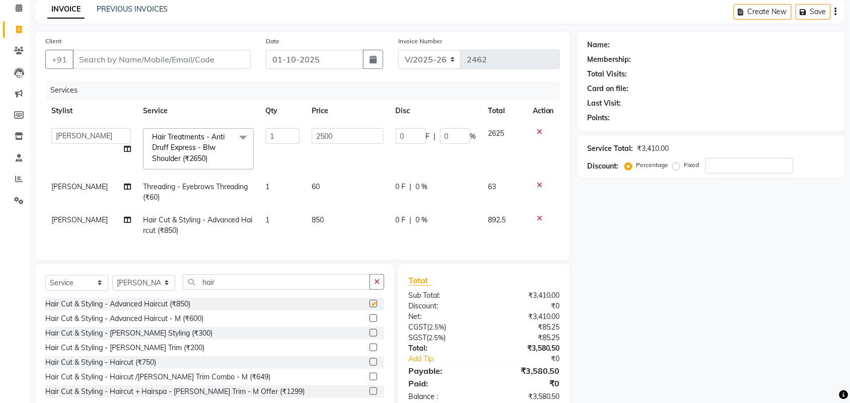
checkbox input "false"
click at [328, 225] on td "850" at bounding box center [348, 225] width 84 height 33
select select "61580"
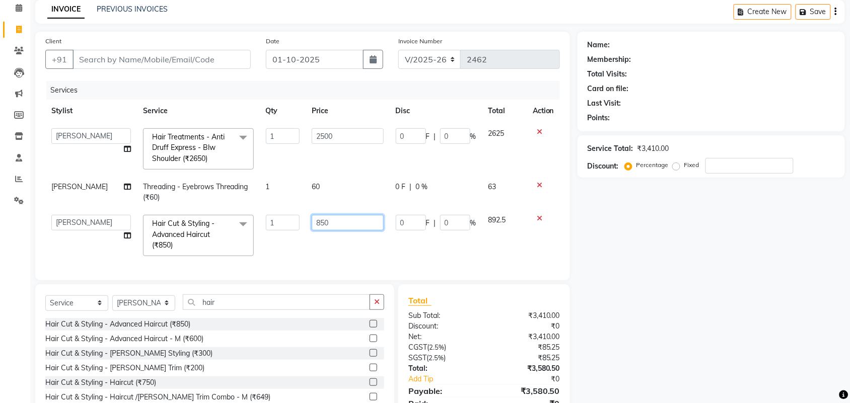
drag, startPoint x: 337, startPoint y: 225, endPoint x: 264, endPoint y: 227, distance: 73.0
click at [264, 227] on tr "[PERSON_NAME] ALEXX [PERSON_NAME] [PERSON_NAME] [PERSON_NAME] [PERSON_NAME] [PE…" at bounding box center [302, 235] width 514 height 53
type input "999"
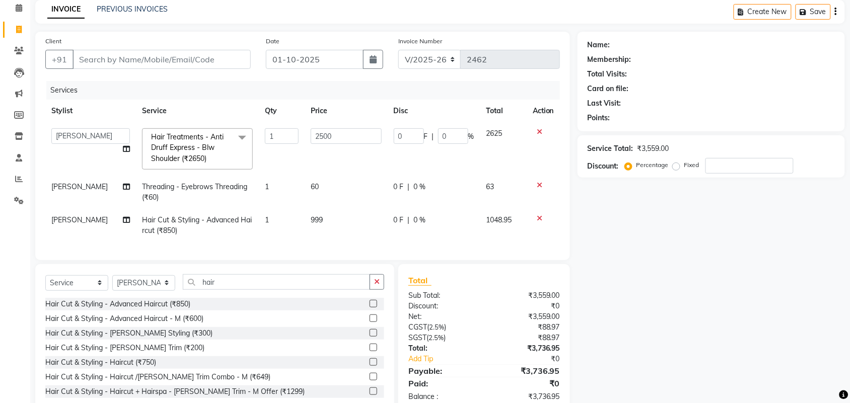
drag, startPoint x: 737, startPoint y: 177, endPoint x: 701, endPoint y: 216, distance: 53.8
click at [735, 183] on div "Name: Membership: Total Visits: Card on file: Last Visit: Points: Service Total…" at bounding box center [714, 222] width 275 height 381
click at [132, 287] on select "Select Stylist [PERSON_NAME] [PERSON_NAME] [PERSON_NAME] [PERSON_NAME] [PERSON_…" at bounding box center [143, 283] width 63 height 16
select select "61576"
click at [112, 284] on select "Select Stylist [PERSON_NAME] [PERSON_NAME] [PERSON_NAME] [PERSON_NAME] [PERSON_…" at bounding box center [143, 283] width 63 height 16
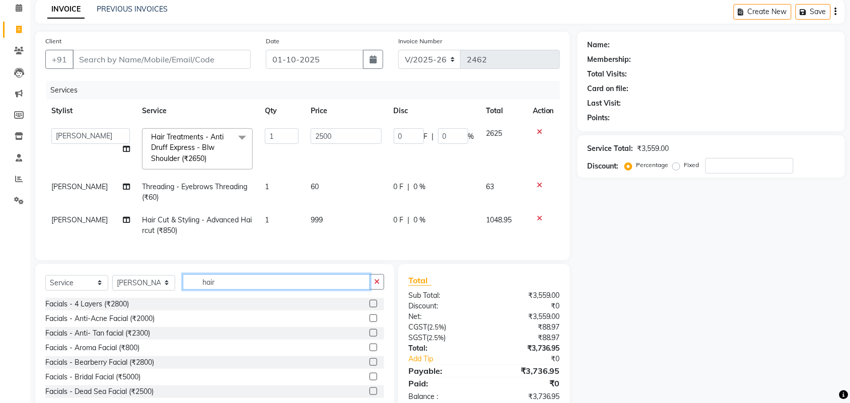
drag, startPoint x: 232, startPoint y: 291, endPoint x: 178, endPoint y: 302, distance: 55.0
click at [178, 298] on div "Select Service Product Membership Package Voucher Prepaid Gift Card Select Styl…" at bounding box center [214, 286] width 339 height 24
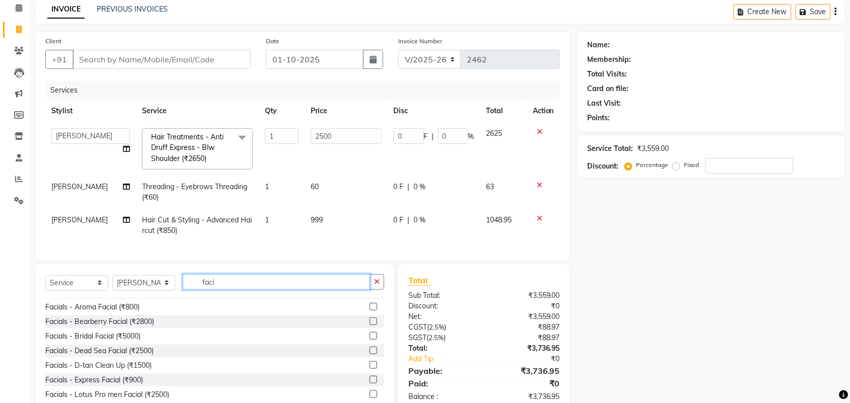
scroll to position [63, 0]
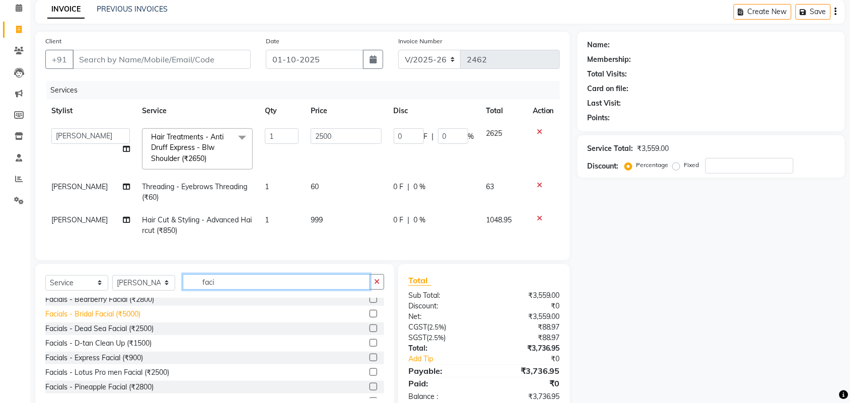
type input "faci"
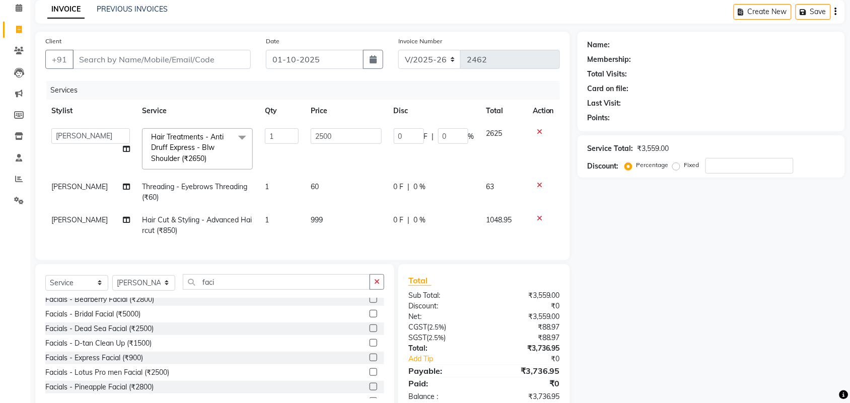
click at [118, 320] on div "Facials - Bridal Facial (₹5000)" at bounding box center [92, 314] width 95 height 11
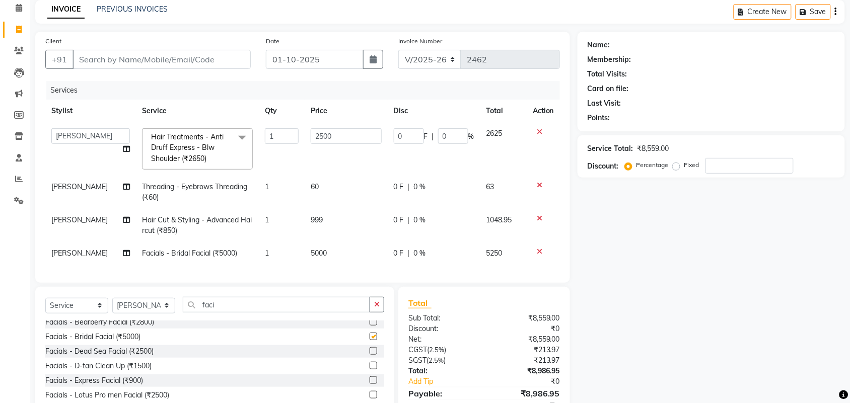
checkbox input "false"
click at [324, 251] on td "5000" at bounding box center [346, 253] width 83 height 23
select select "61576"
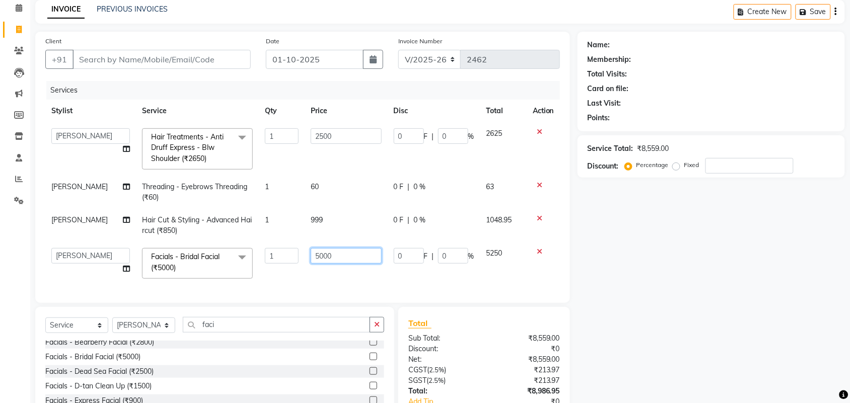
drag, startPoint x: 355, startPoint y: 247, endPoint x: 272, endPoint y: 271, distance: 86.8
click at [305, 266] on td "5000" at bounding box center [346, 263] width 83 height 43
type input "3250"
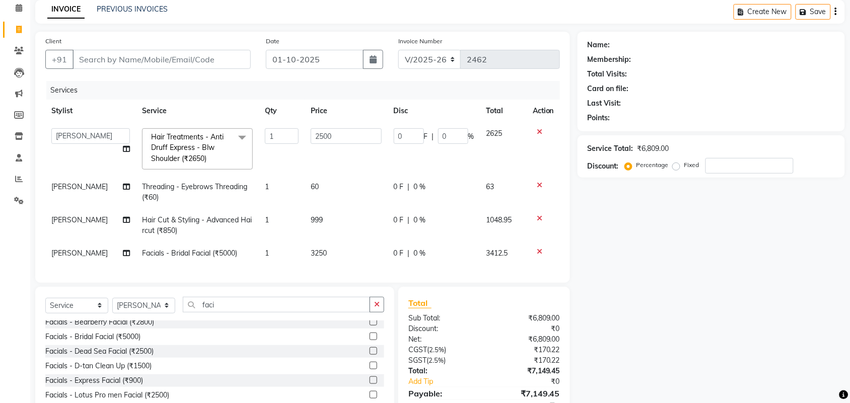
drag, startPoint x: 721, startPoint y: 285, endPoint x: 690, endPoint y: 268, distance: 36.0
click at [721, 284] on div "Name: Membership: Total Visits: Card on file: Last Visit: Points: Service Total…" at bounding box center [714, 234] width 275 height 404
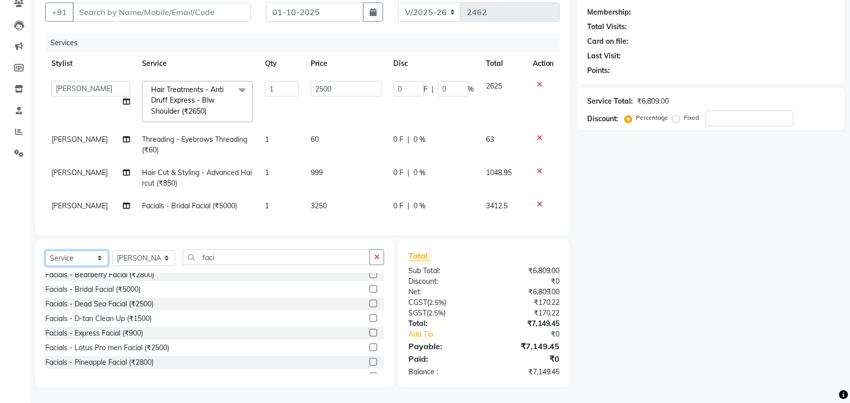
drag, startPoint x: 91, startPoint y: 258, endPoint x: 92, endPoint y: 252, distance: 6.6
click at [89, 258] on select "Select Service Product Membership Package Voucher Prepaid Gift Card" at bounding box center [76, 259] width 63 height 16
select select "product"
click at [45, 251] on select "Select Service Product Membership Package Voucher Prepaid Gift Card" at bounding box center [76, 259] width 63 height 16
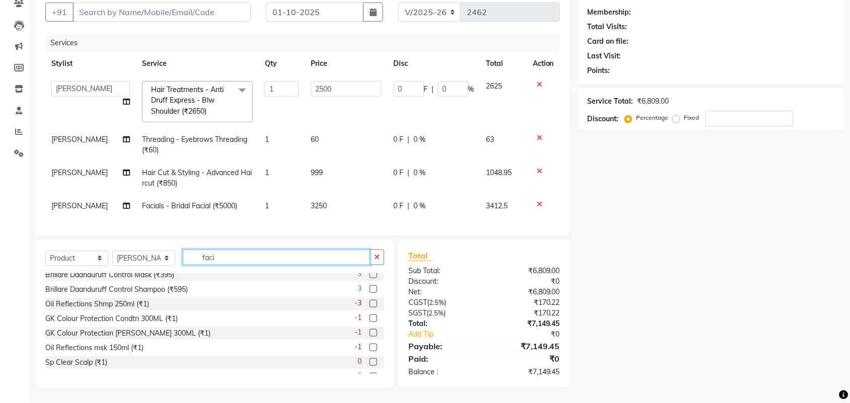
drag, startPoint x: 230, startPoint y: 258, endPoint x: 147, endPoint y: 267, distance: 82.6
click at [147, 267] on div "Select Service Product Membership Package Voucher Prepaid Gift Card Select Styl…" at bounding box center [214, 262] width 339 height 24
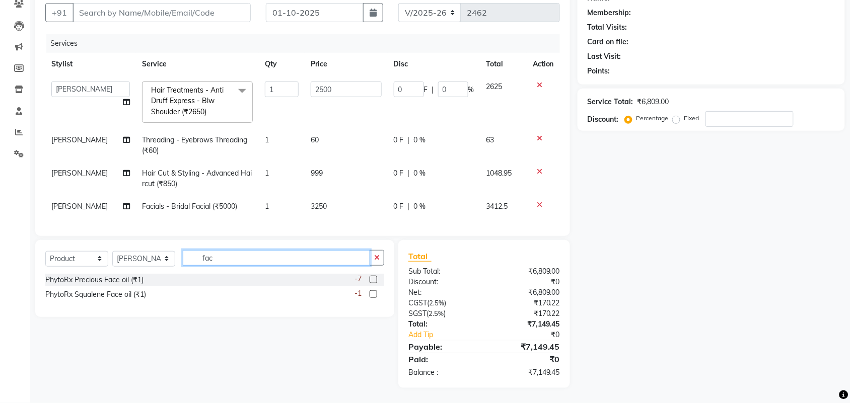
scroll to position [100, 0]
type input "face"
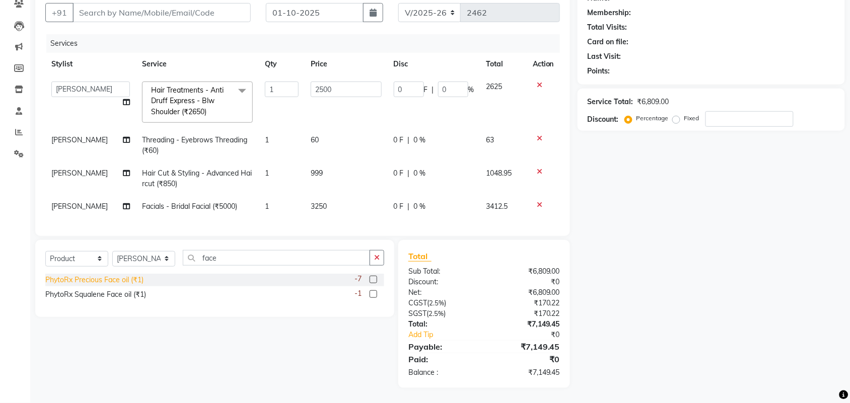
drag, startPoint x: 107, startPoint y: 280, endPoint x: 121, endPoint y: 275, distance: 14.8
click at [109, 279] on div "PhytoRx Precious Face oil (₹1)" at bounding box center [94, 280] width 98 height 11
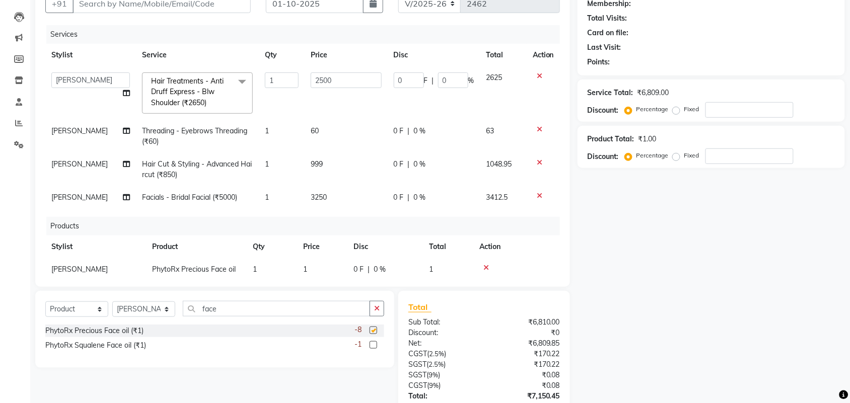
checkbox input "false"
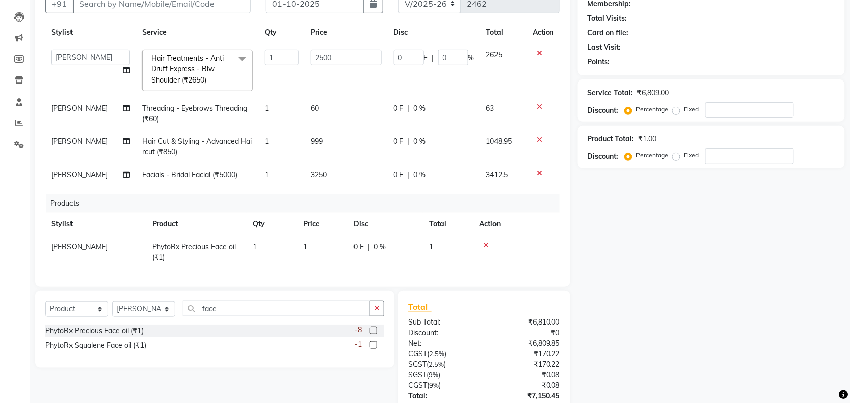
click at [317, 240] on td "1" at bounding box center [322, 252] width 50 height 33
select select "61576"
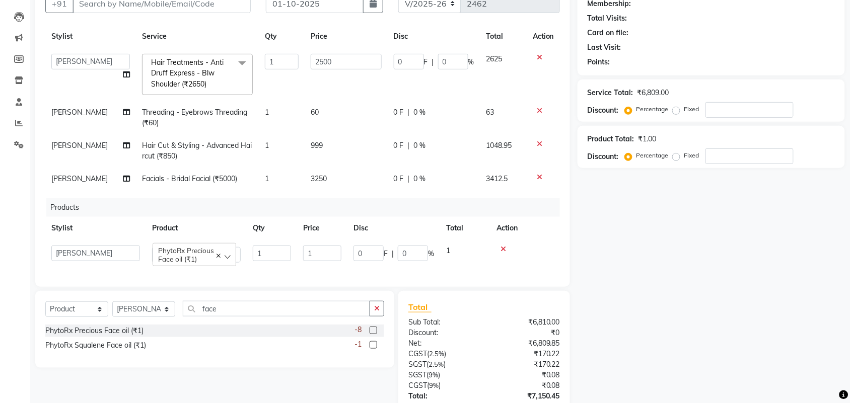
scroll to position [29, 0]
drag, startPoint x: 317, startPoint y: 240, endPoint x: 323, endPoint y: 237, distance: 6.5
click at [323, 246] on input "1" at bounding box center [322, 254] width 38 height 16
type input "525"
click at [637, 255] on div "Name: Membership: Total Visits: Card on file: Last Visit: Points: Service Total…" at bounding box center [714, 218] width 275 height 484
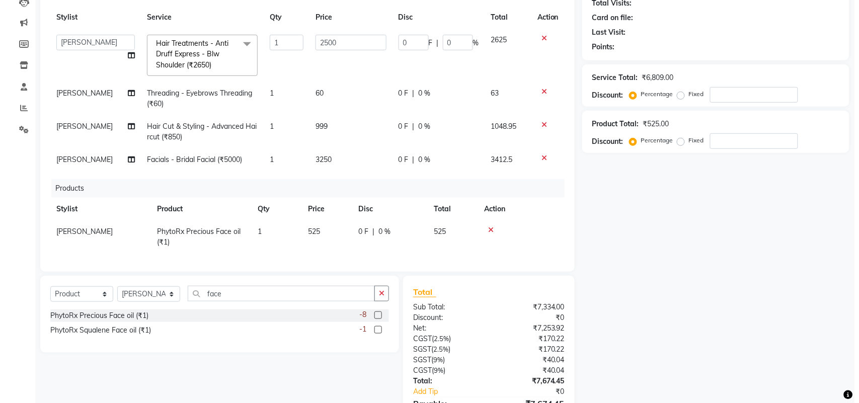
scroll to position [0, 0]
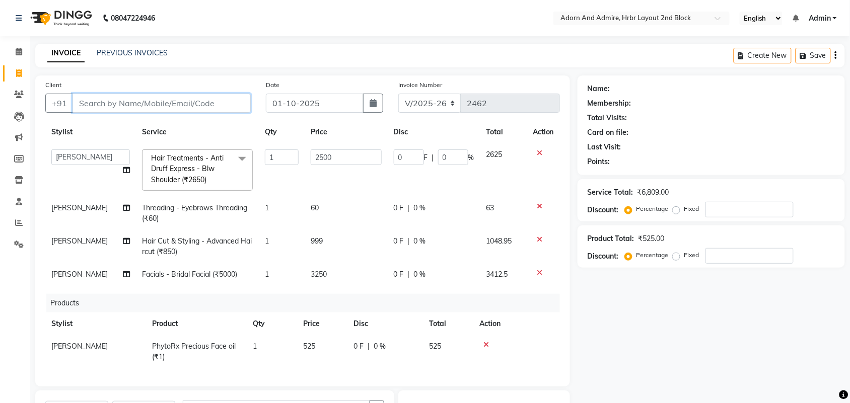
click at [149, 102] on input "Client" at bounding box center [161, 103] width 178 height 19
type input "9"
type input "0"
type input "9526957883"
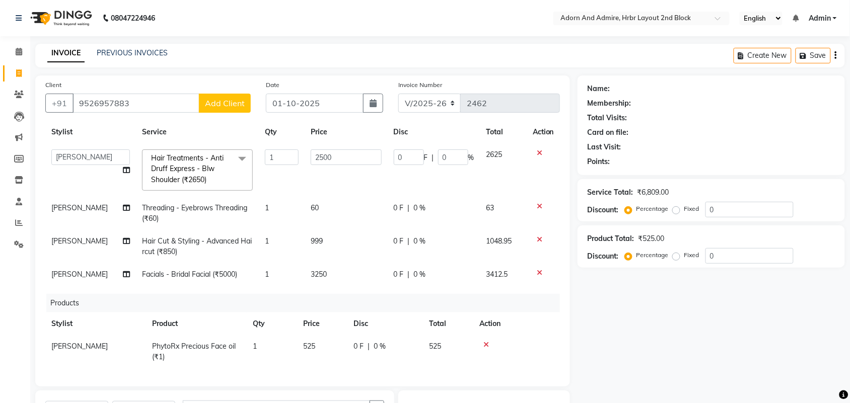
click at [227, 101] on span "Add Client" at bounding box center [225, 103] width 40 height 10
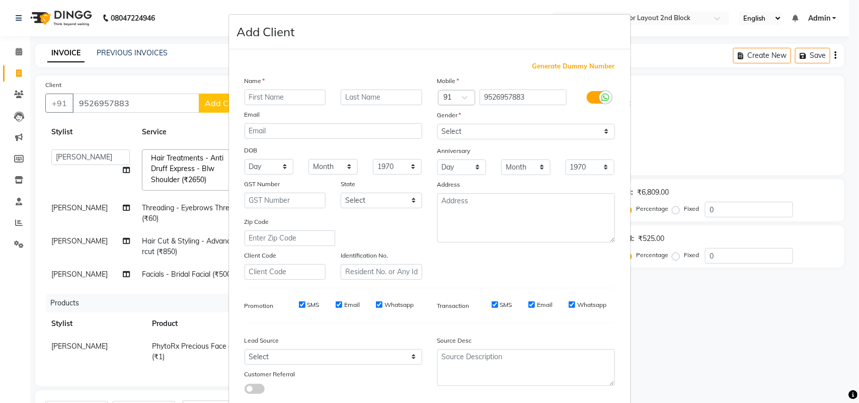
click at [262, 104] on input "text" at bounding box center [286, 98] width 82 height 16
click at [264, 102] on input "text" at bounding box center [286, 98] width 82 height 16
type input "[PERSON_NAME]"
click at [479, 134] on select "Select [DEMOGRAPHIC_DATA] [DEMOGRAPHIC_DATA] Other Prefer Not To Say" at bounding box center [526, 132] width 178 height 16
select select "[DEMOGRAPHIC_DATA]"
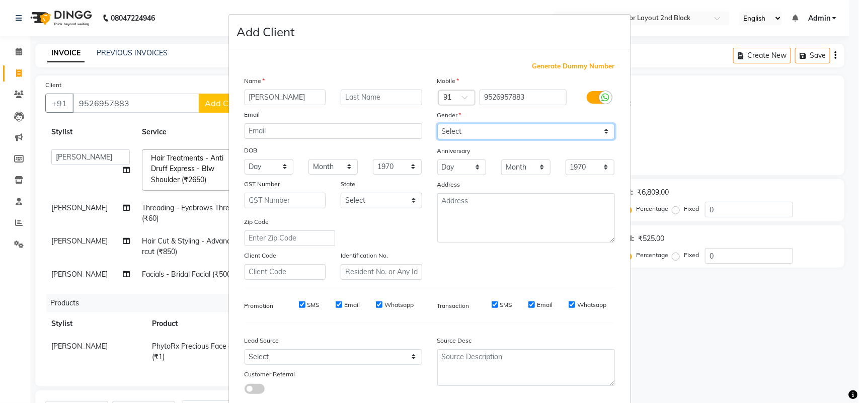
click at [437, 124] on select "Select [DEMOGRAPHIC_DATA] [DEMOGRAPHIC_DATA] Other Prefer Not To Say" at bounding box center [526, 132] width 178 height 16
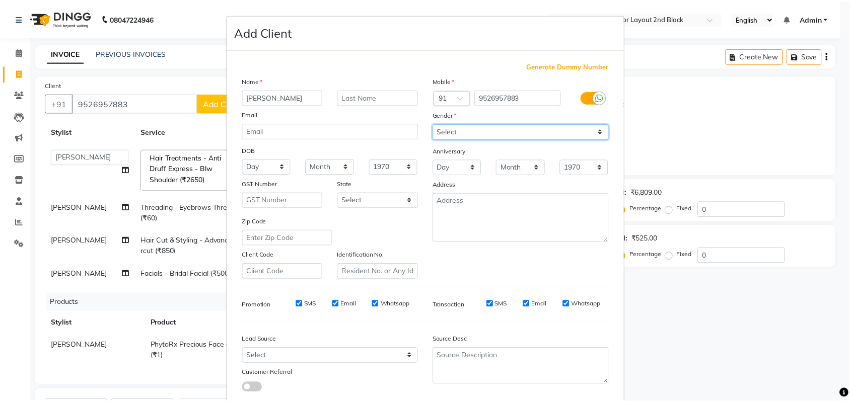
scroll to position [58, 0]
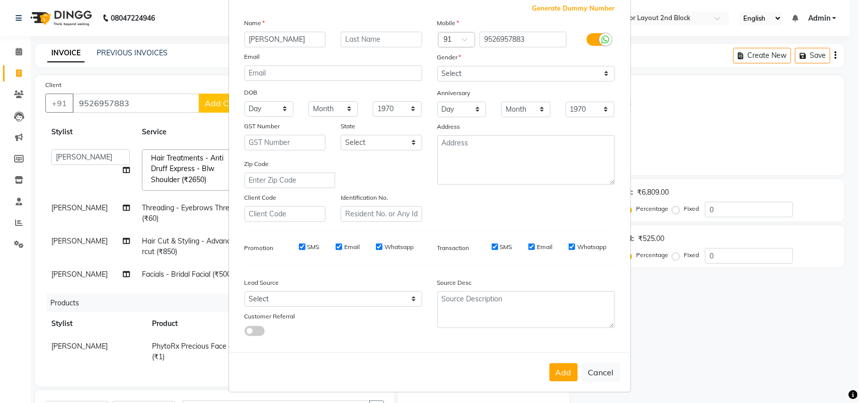
drag, startPoint x: 555, startPoint y: 366, endPoint x: 534, endPoint y: 363, distance: 21.4
click at [554, 366] on button "Add" at bounding box center [564, 372] width 28 height 18
select select
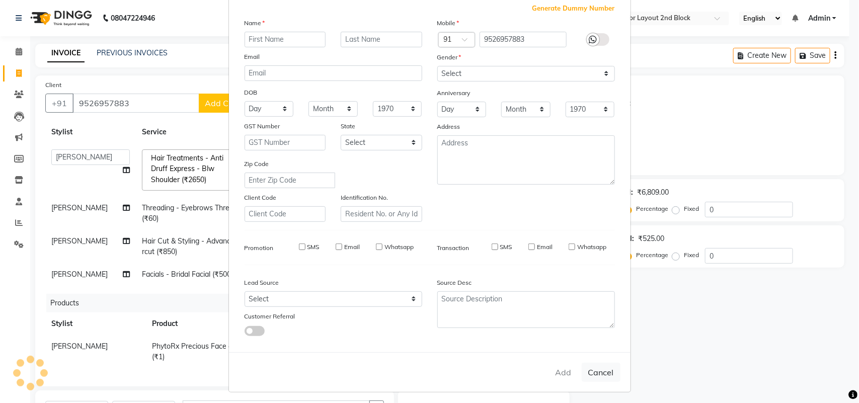
select select
checkbox input "false"
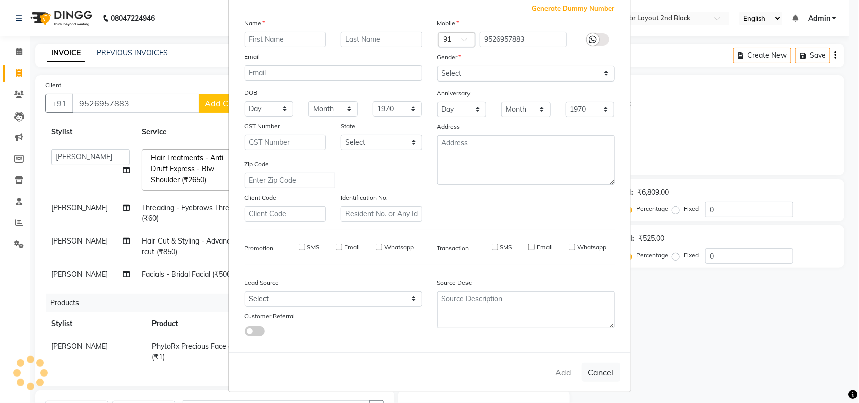
checkbox input "false"
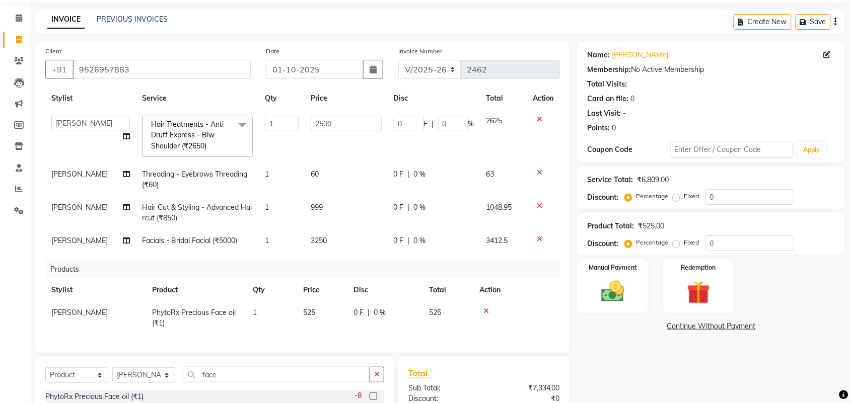
scroll to position [63, 0]
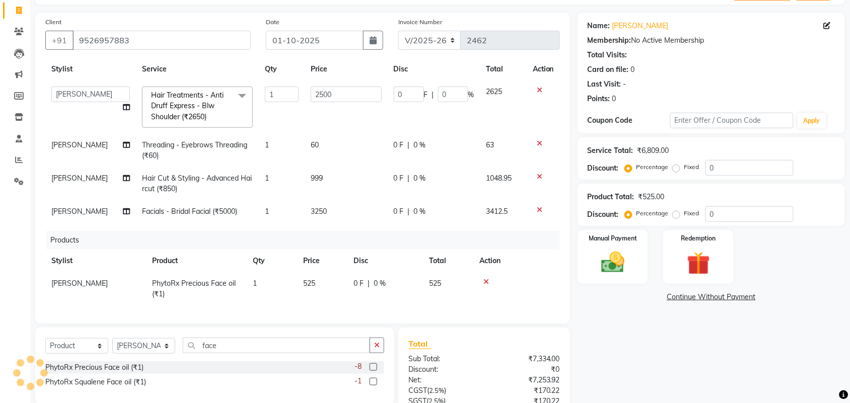
drag, startPoint x: 595, startPoint y: 326, endPoint x: 533, endPoint y: 290, distance: 72.1
click at [595, 326] on div "Name: [PERSON_NAME] Membership: No Active Membership Total Visits: Card on file…" at bounding box center [714, 255] width 275 height 484
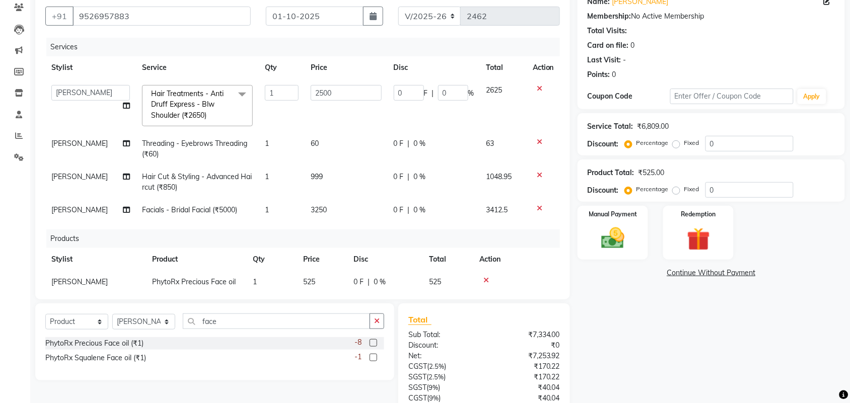
scroll to position [0, 0]
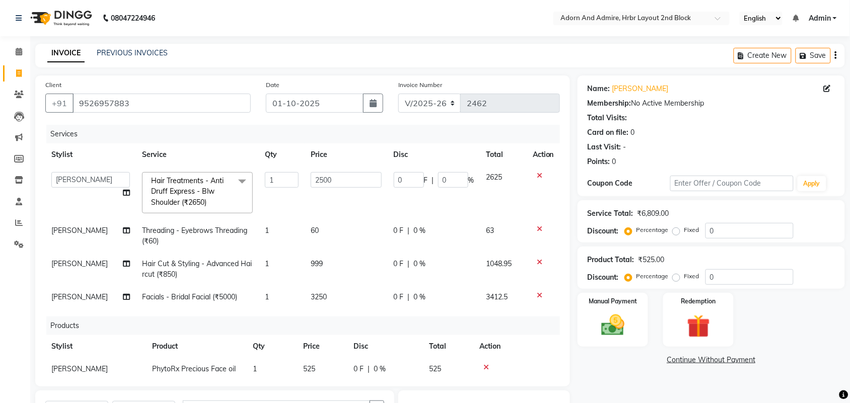
click at [831, 57] on div "Create New Save" at bounding box center [788, 56] width 111 height 24
click at [821, 59] on button "Save" at bounding box center [812, 56] width 35 height 16
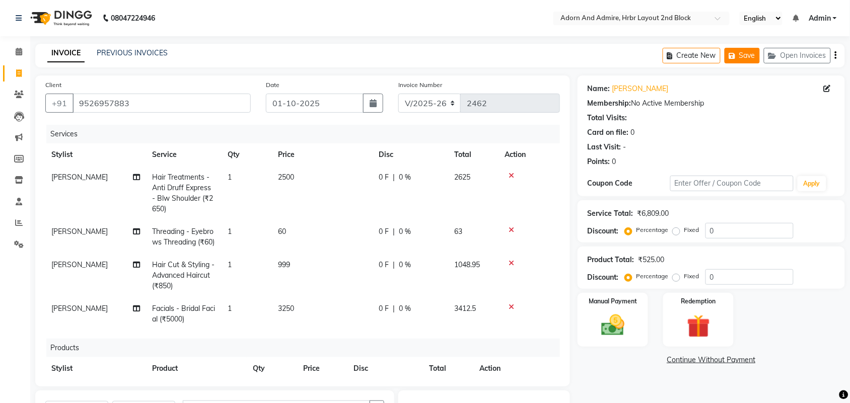
click at [750, 60] on button "Save" at bounding box center [741, 56] width 35 height 16
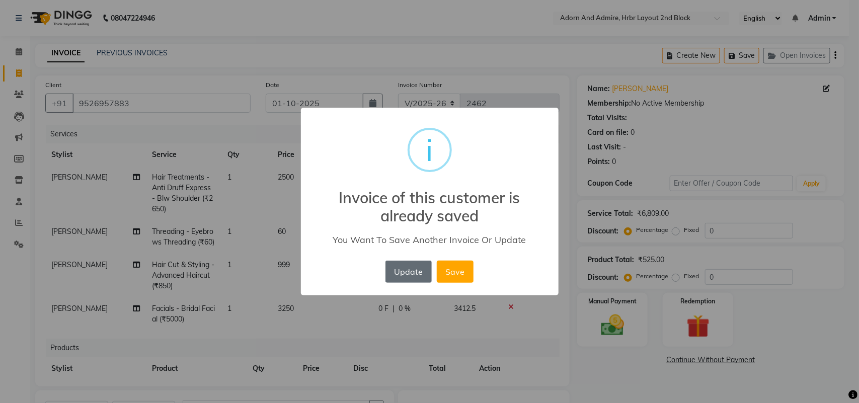
click at [413, 279] on button "Update" at bounding box center [409, 272] width 46 height 22
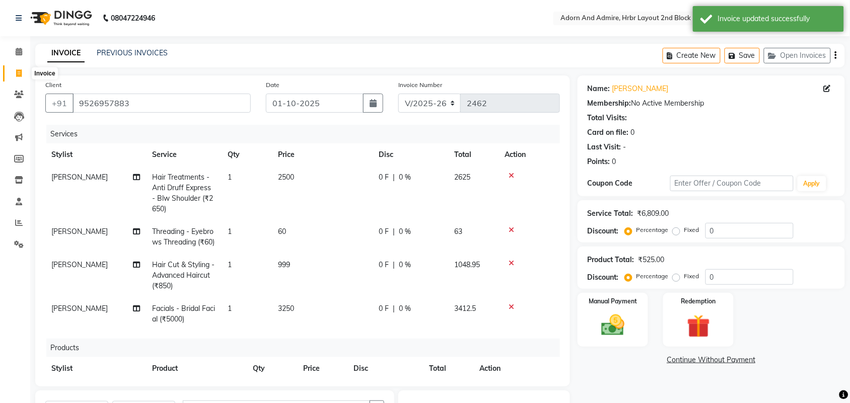
click at [15, 71] on span at bounding box center [19, 74] width 18 height 12
select select "service"
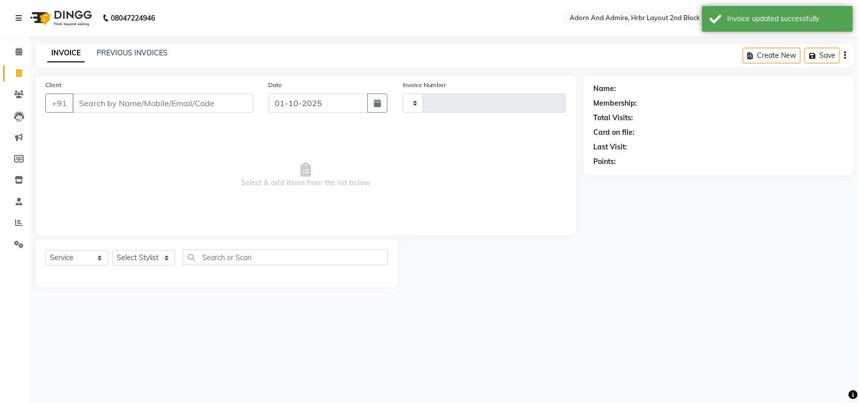
type input "2462"
select select "7203"
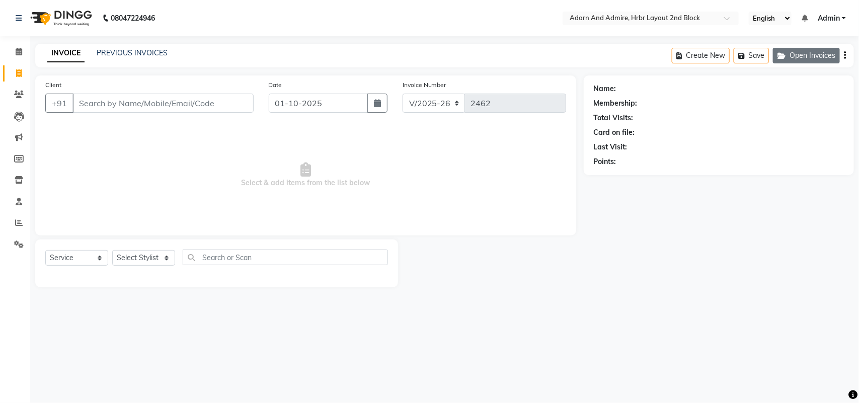
click at [801, 54] on button "Open Invoices" at bounding box center [806, 56] width 67 height 16
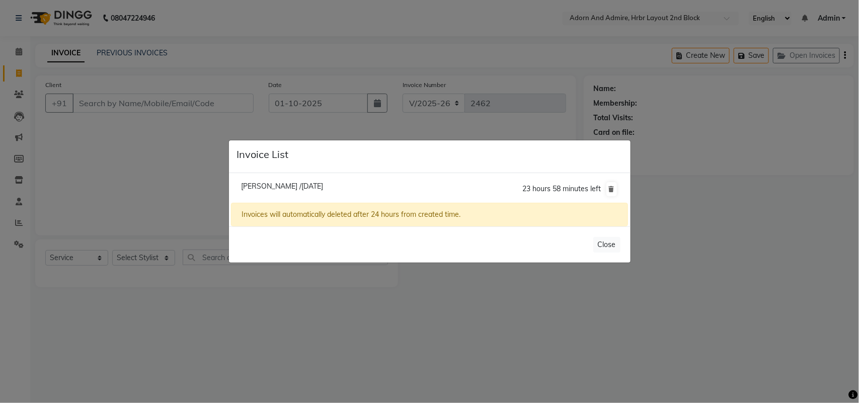
click at [262, 185] on span "[PERSON_NAME] /[DATE]" at bounding box center [282, 186] width 82 height 9
type input "9526957883"
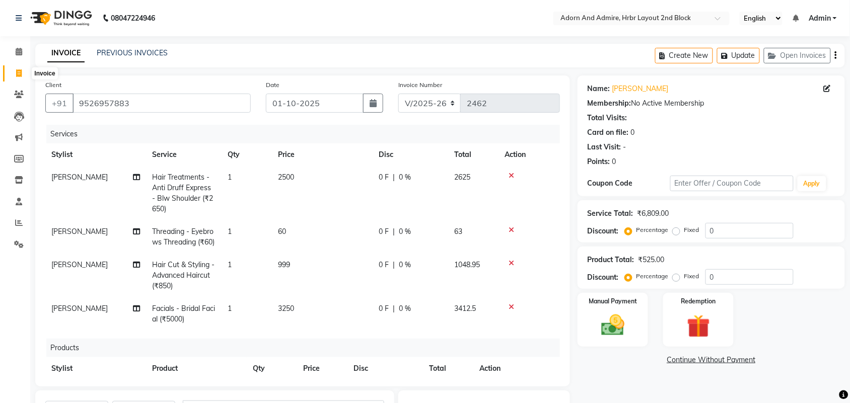
click at [22, 69] on span at bounding box center [19, 74] width 18 height 12
select select "service"
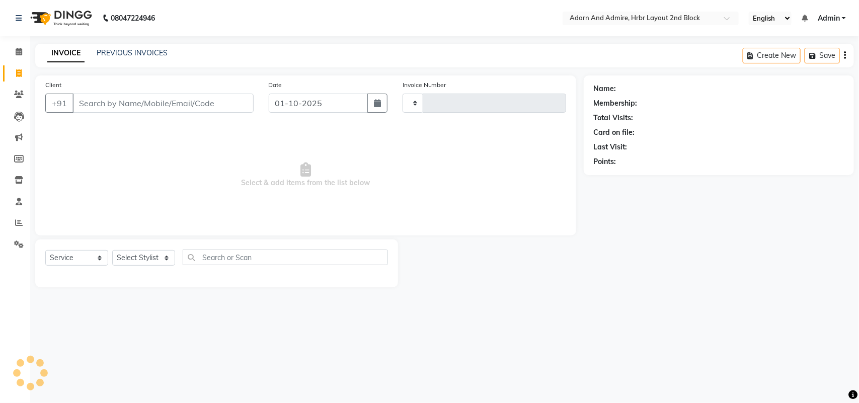
type input "2462"
select select "7203"
click at [803, 56] on button "Open Invoices" at bounding box center [806, 56] width 67 height 16
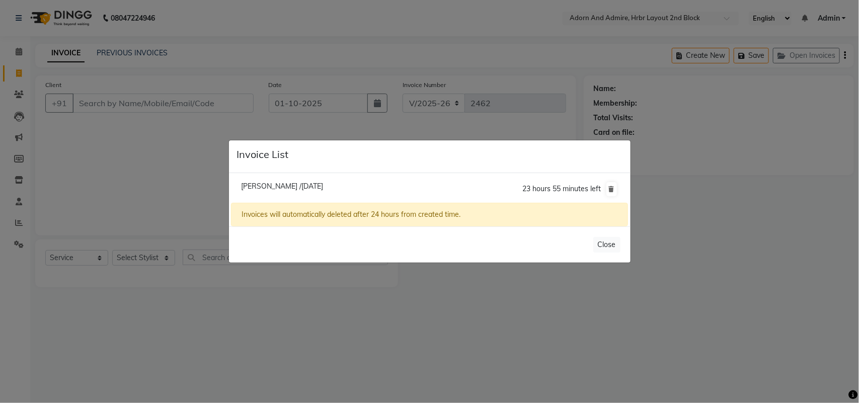
click at [367, 109] on ngb-modal-window "Invoice List [PERSON_NAME] /[DATE] 23 hours 55 minutes left Invoices will autom…" at bounding box center [429, 201] width 859 height 403
